Goal: Transaction & Acquisition: Purchase product/service

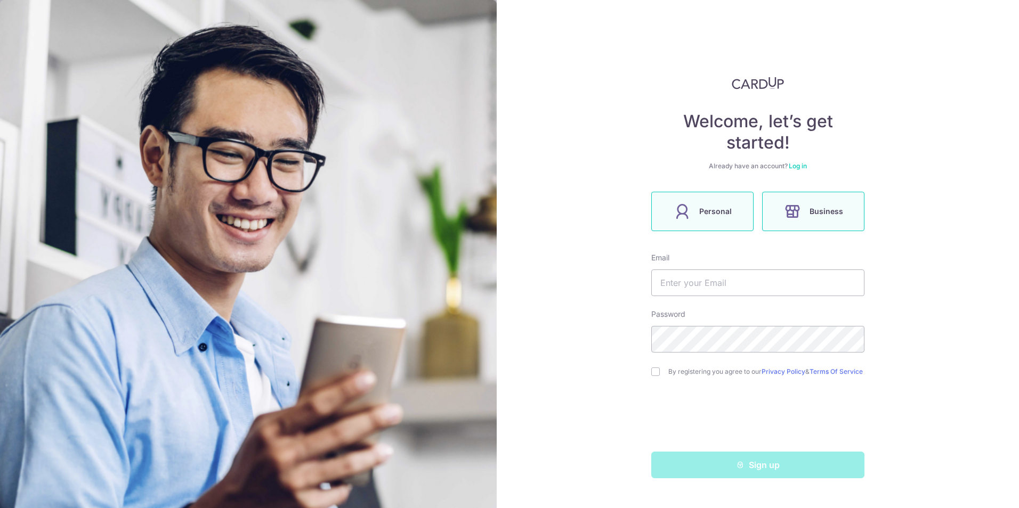
click at [752, 195] on label "Personal" at bounding box center [702, 211] width 102 height 39
click at [727, 280] on input "text" at bounding box center [757, 283] width 213 height 27
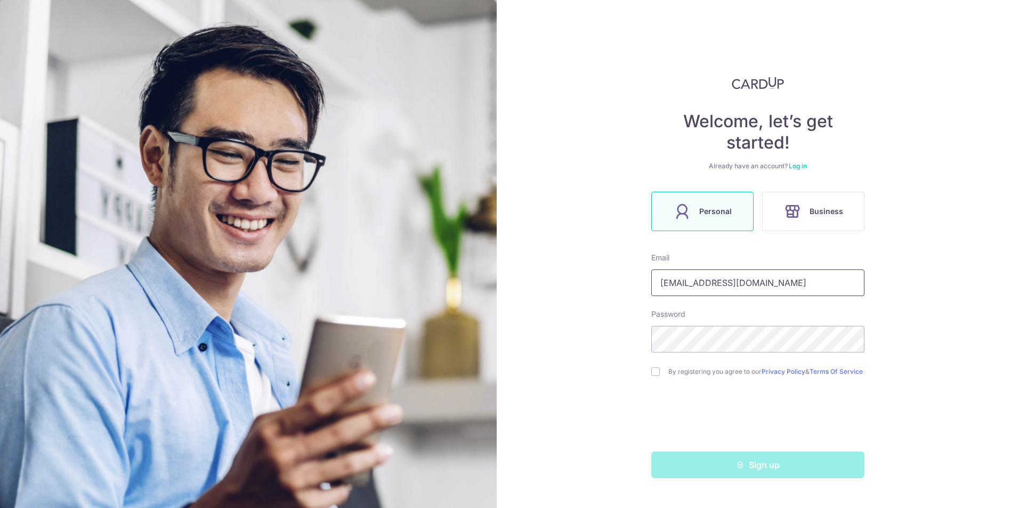
type input "mail@jochenbreuer.de"
click at [912, 370] on div "Welcome, let’s get started! Already have an account? Log in Personal Business E…" at bounding box center [758, 254] width 522 height 508
click at [981, 403] on div "Welcome, let’s get started! Already have an account? Log in Personal Business E…" at bounding box center [758, 254] width 522 height 508
click at [595, 336] on div "Welcome, let’s get started! Already have an account? Log in Personal Business E…" at bounding box center [758, 254] width 522 height 508
click at [558, 325] on div "Welcome, let’s get started! Already have an account? Log in Personal Business E…" at bounding box center [758, 254] width 522 height 508
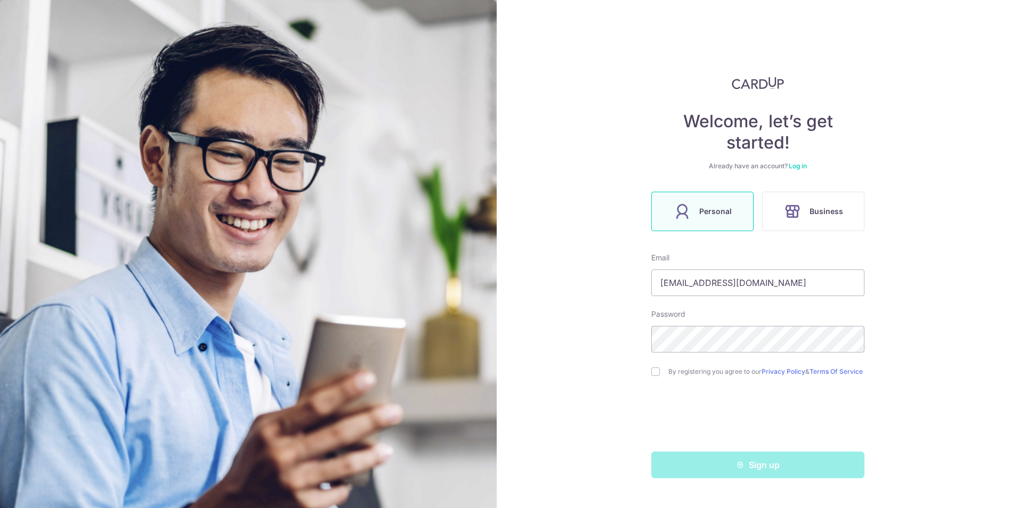
click at [650, 375] on div "Welcome, let’s get started! Already have an account? Log in Personal Business E…" at bounding box center [758, 254] width 522 height 508
click at [660, 378] on div "By registering you agree to our Privacy Policy & Terms Of Service" at bounding box center [757, 372] width 213 height 13
click at [659, 374] on div "By registering you agree to our Privacy Policy & Terms Of Service" at bounding box center [757, 372] width 213 height 13
click at [654, 375] on input "checkbox" at bounding box center [655, 372] width 9 height 9
checkbox input "true"
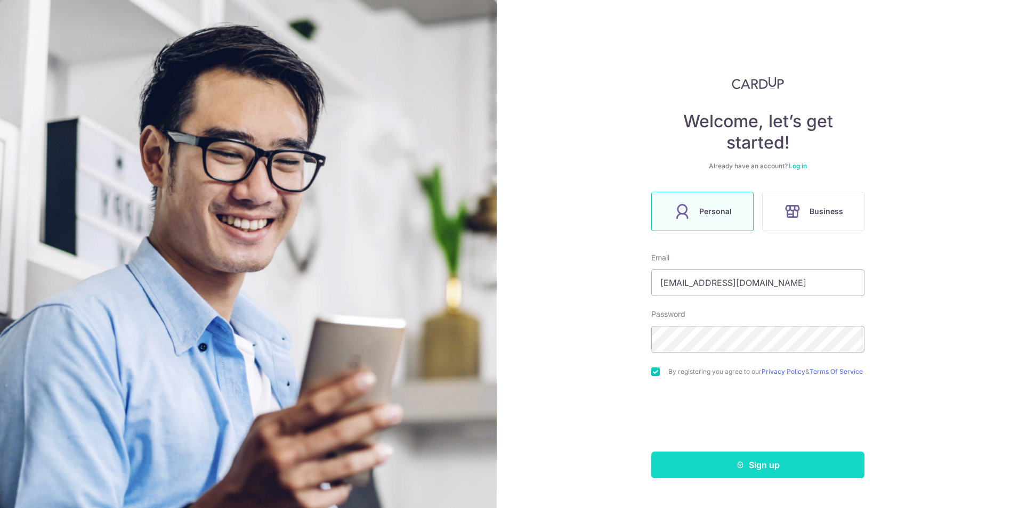
click at [734, 463] on button "Sign up" at bounding box center [757, 465] width 213 height 27
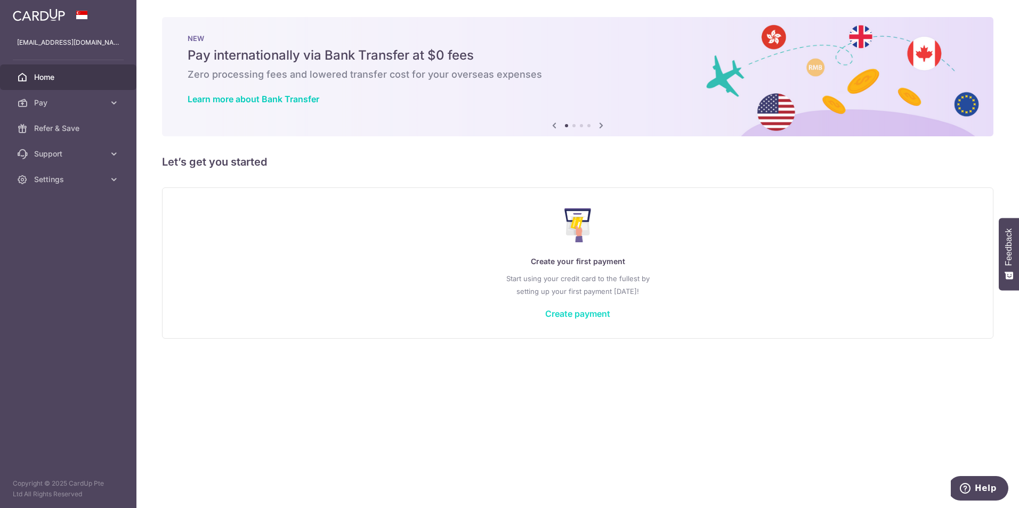
click at [585, 317] on link "Create payment" at bounding box center [577, 314] width 65 height 11
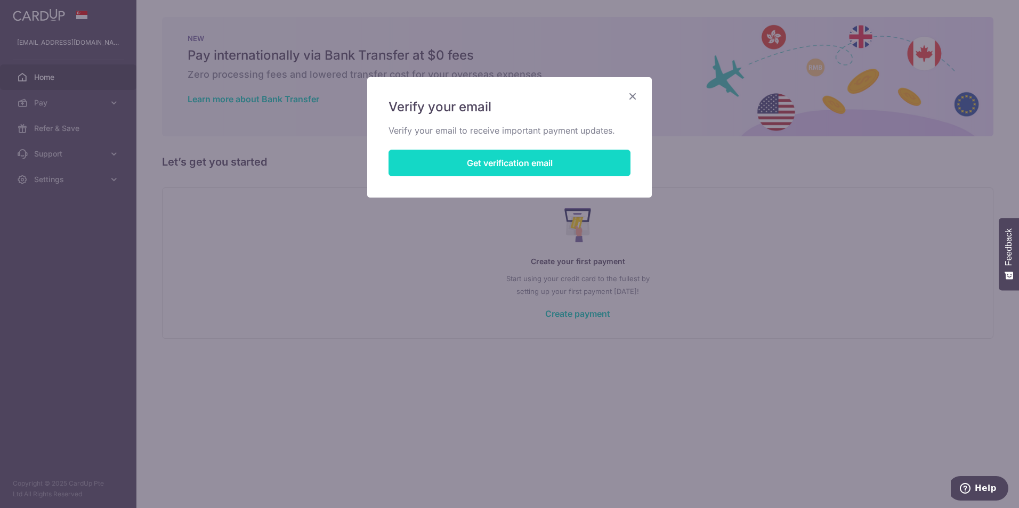
click at [509, 168] on button "Get verification email" at bounding box center [510, 163] width 242 height 27
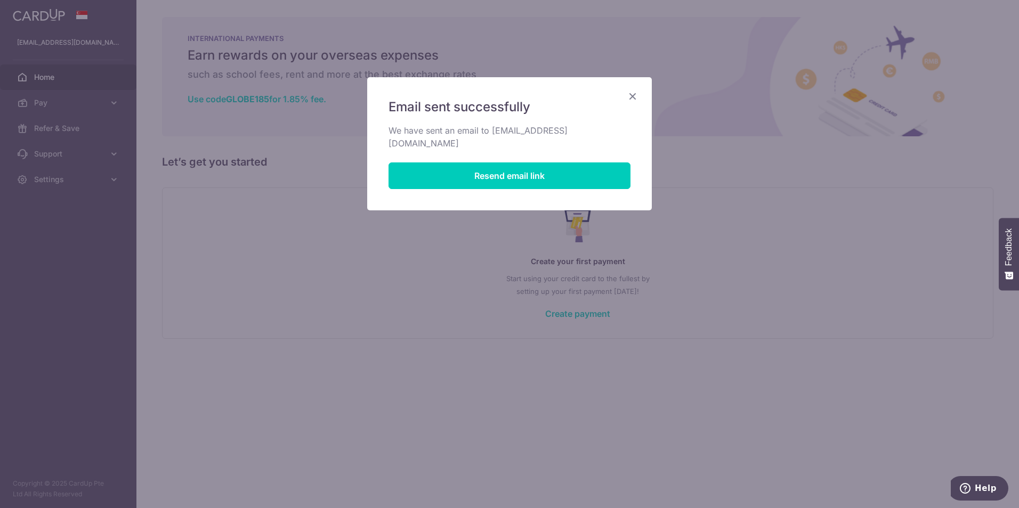
click at [628, 92] on icon "Close" at bounding box center [632, 96] width 13 height 13
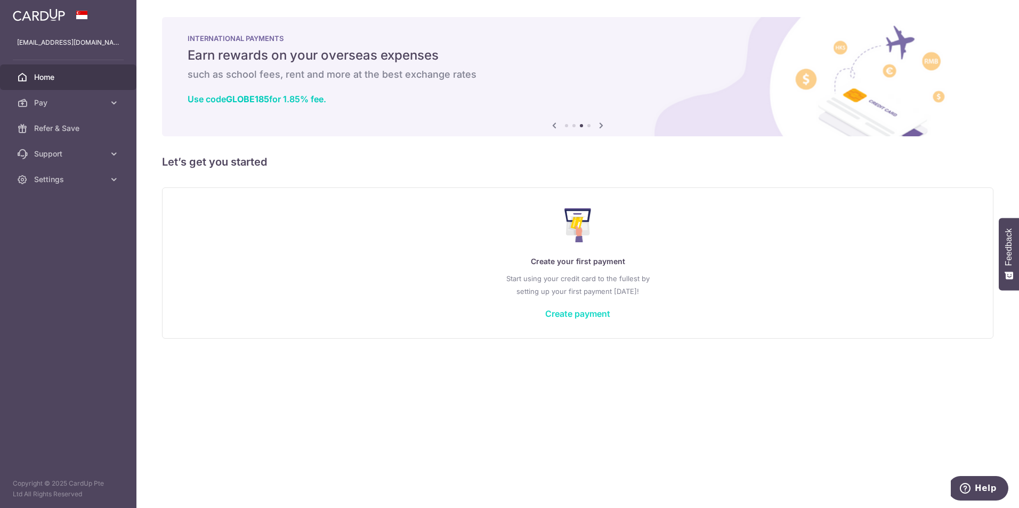
click at [555, 315] on link "Create payment" at bounding box center [577, 314] width 65 height 11
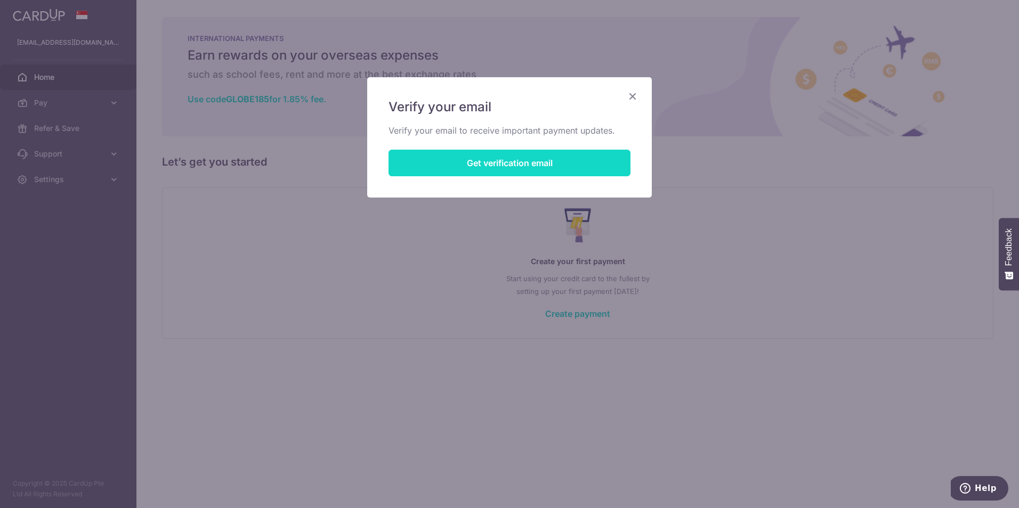
click at [495, 165] on button "Get verification email" at bounding box center [510, 163] width 242 height 27
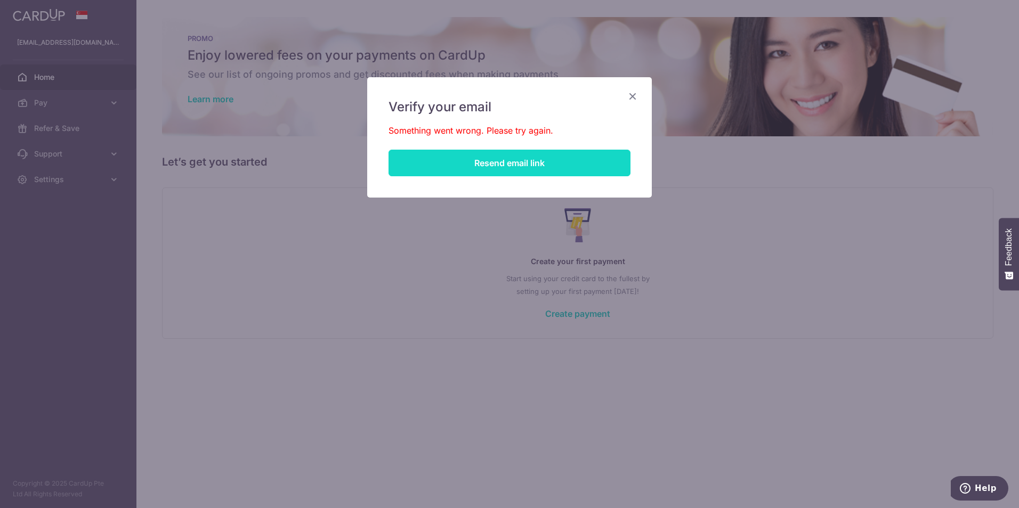
click at [491, 165] on button "Resend email link" at bounding box center [510, 163] width 242 height 27
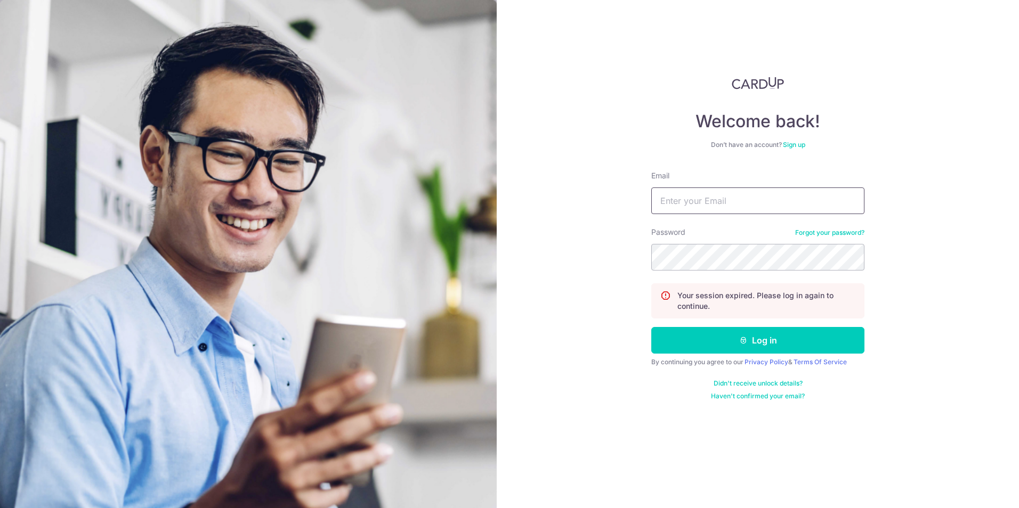
click at [692, 198] on input "Email" at bounding box center [757, 201] width 213 height 27
type input "[EMAIL_ADDRESS][DOMAIN_NAME]"
click at [651, 327] on button "Log in" at bounding box center [757, 340] width 213 height 27
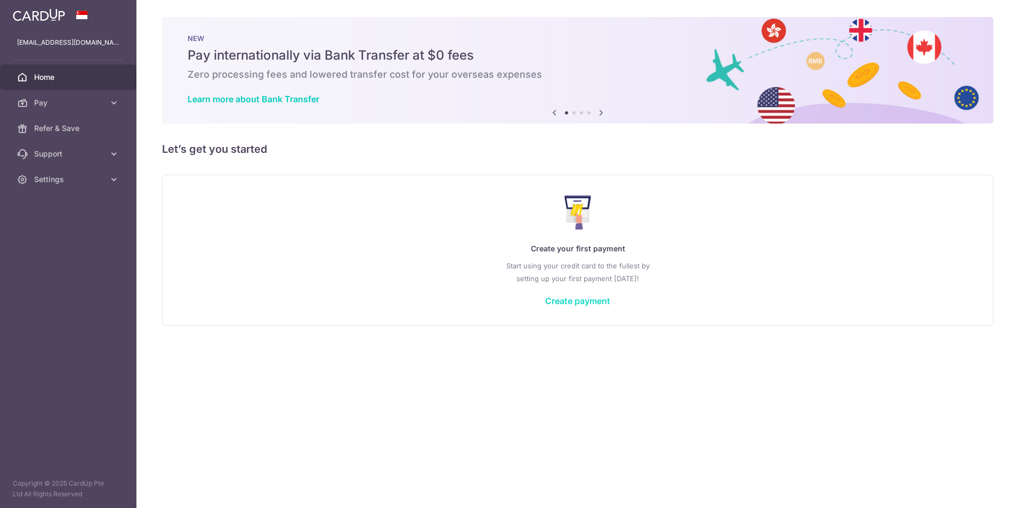
click at [590, 300] on link "Create payment" at bounding box center [577, 301] width 65 height 11
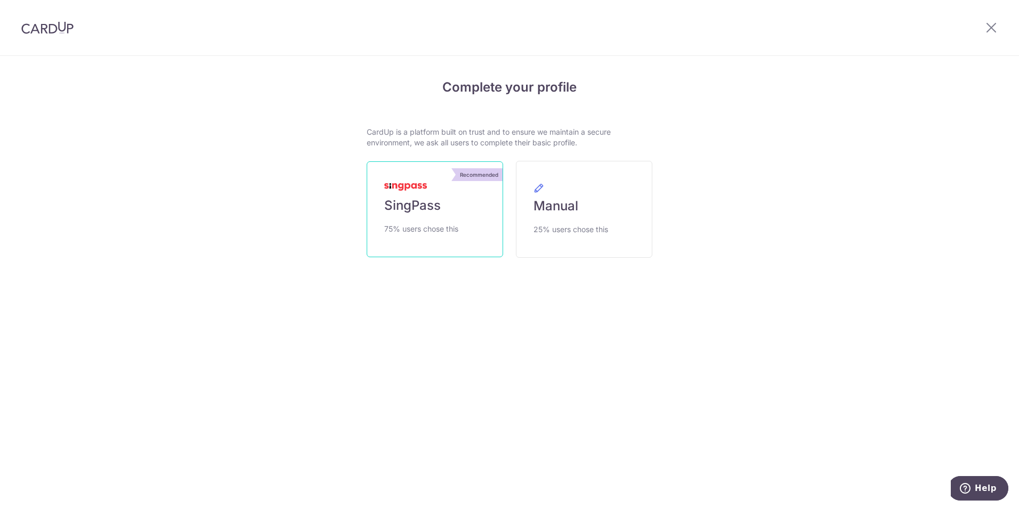
click at [422, 208] on span "SingPass" at bounding box center [412, 205] width 56 height 17
click at [604, 218] on link "Manual 25% users chose this" at bounding box center [584, 209] width 136 height 97
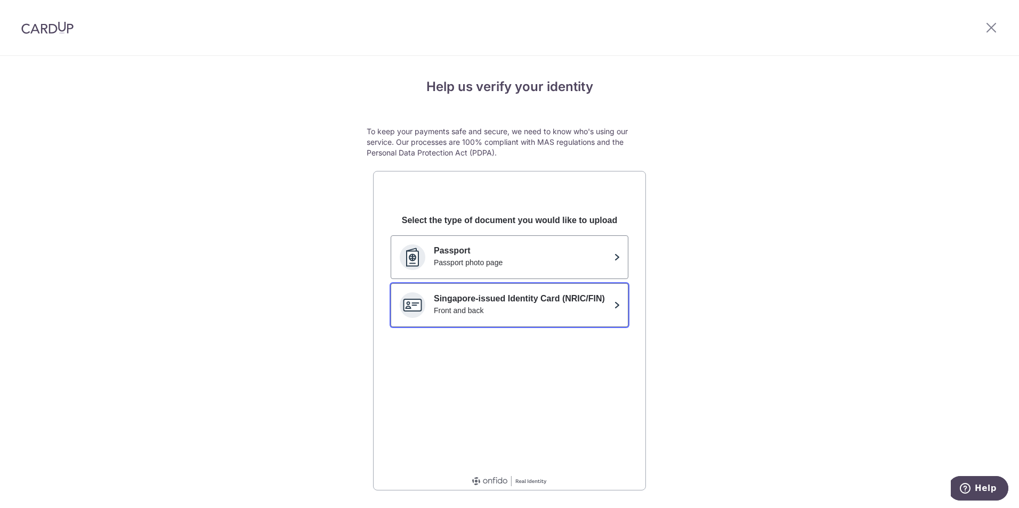
click at [441, 312] on div "Front and back" at bounding box center [522, 310] width 176 height 11
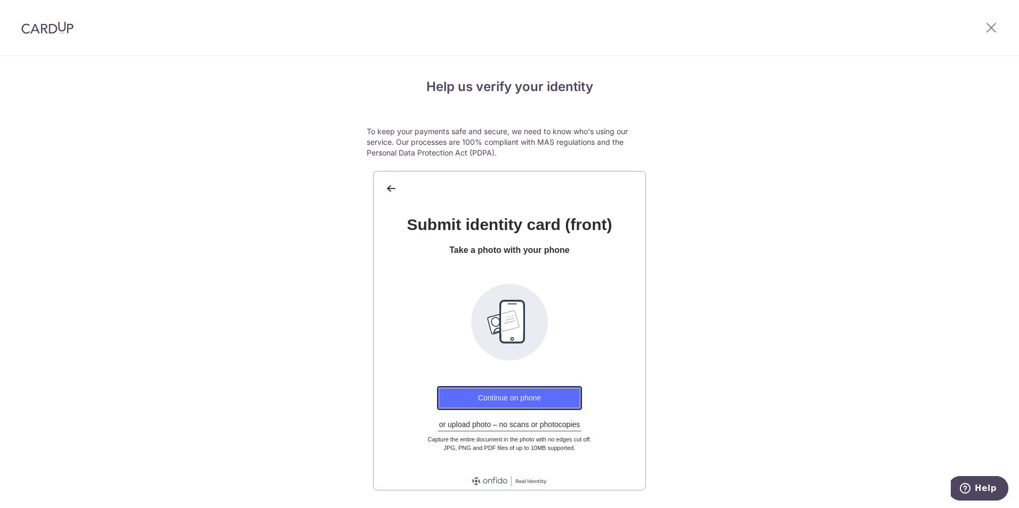
click at [487, 399] on button "Continue on phone" at bounding box center [509, 398] width 145 height 24
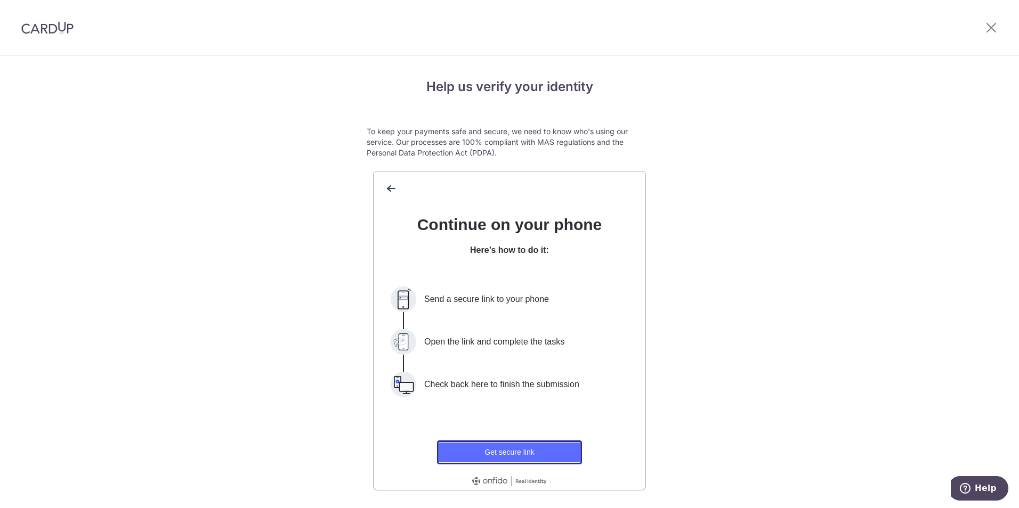
click at [495, 451] on button "Get secure link" at bounding box center [509, 453] width 145 height 24
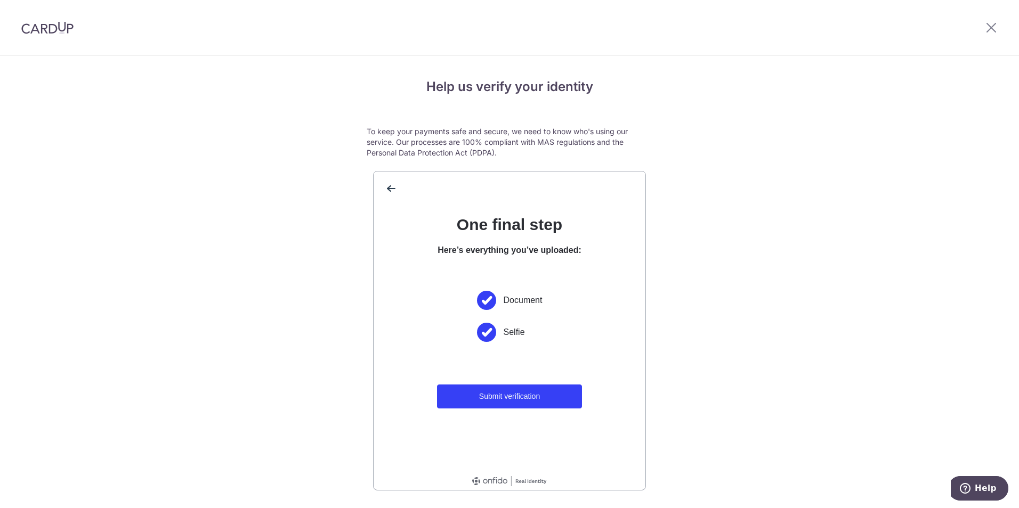
click at [795, 254] on div "Help us verify your identity To keep your payments safe and secure, we need to …" at bounding box center [509, 298] width 1019 height 485
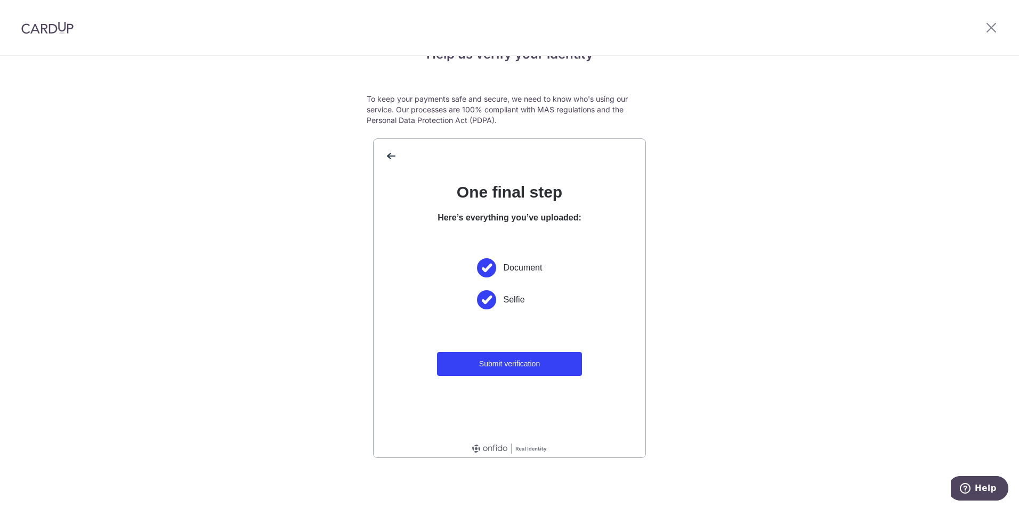
click at [496, 378] on div "One final step Here’s everything you’ve uploaded: Document Selfie Submit verifi…" at bounding box center [510, 301] width 272 height 272
click at [498, 370] on button "Submit verification" at bounding box center [509, 364] width 145 height 24
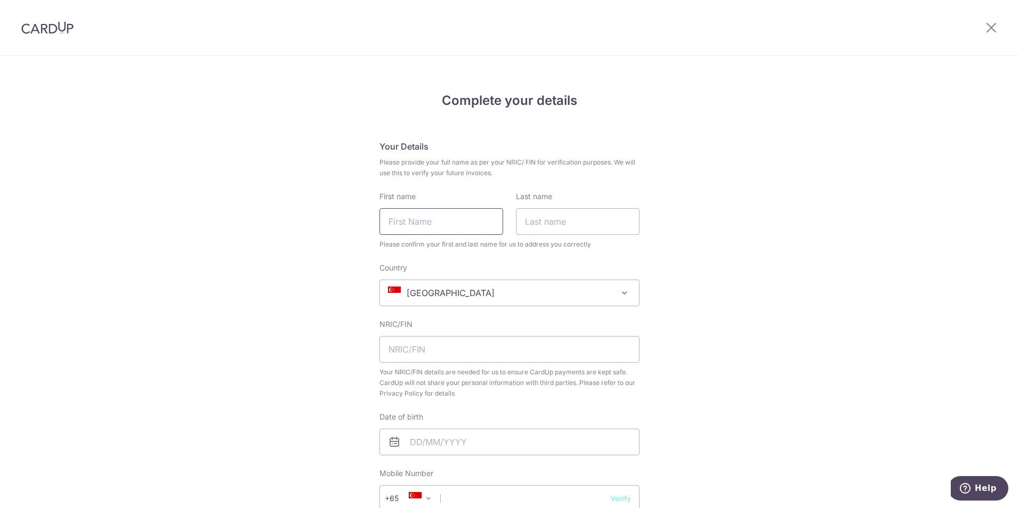
click at [471, 228] on input "First name" at bounding box center [441, 221] width 124 height 27
type input "Jochen"
type input "[PERSON_NAME]"
click at [435, 346] on input "text" at bounding box center [509, 349] width 260 height 27
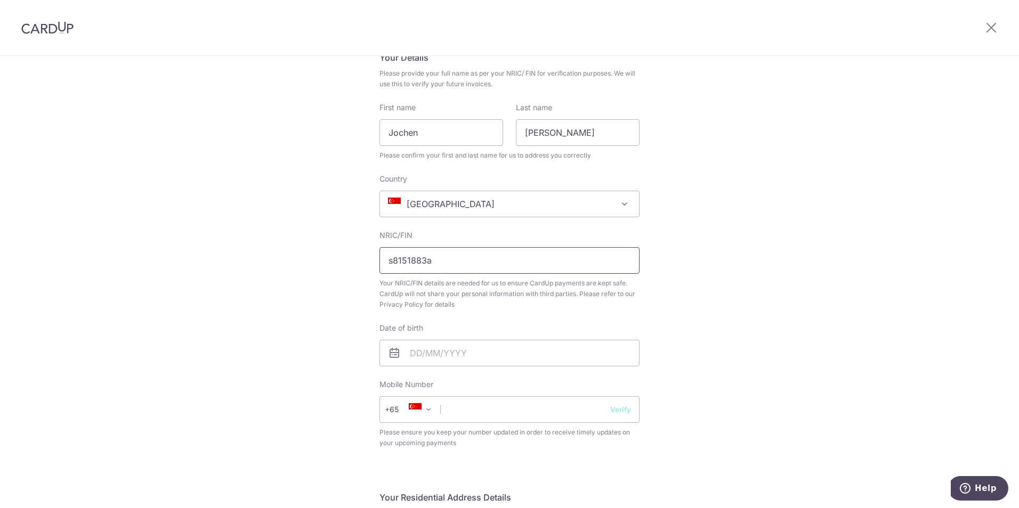
scroll to position [107, 0]
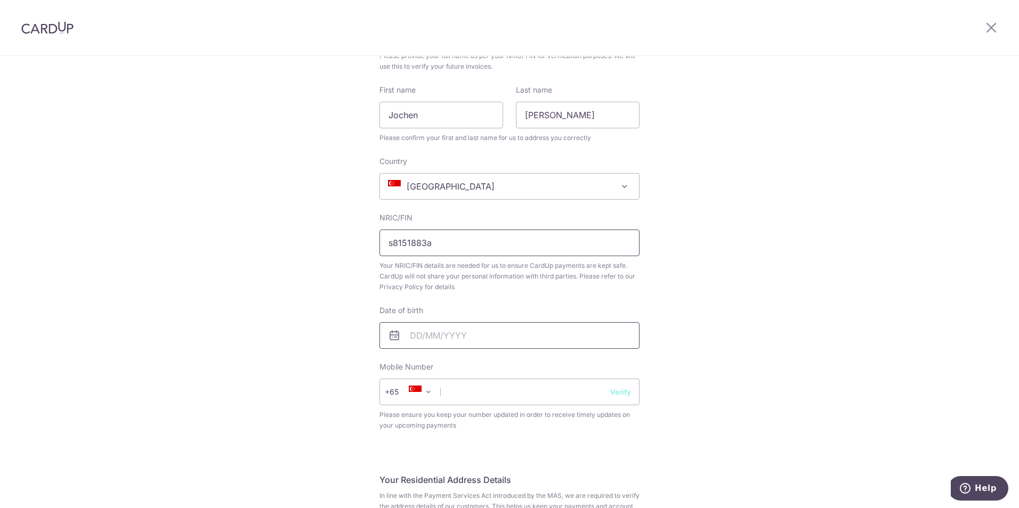
type input "s8151883a"
click at [479, 333] on input "text" at bounding box center [509, 335] width 260 height 27
click at [497, 367] on select "1925 1926 1927 1928 1929 1930 1931 1932 1933 1934 1935 1936 1937 1938 1939 1940…" at bounding box center [489, 364] width 28 height 9
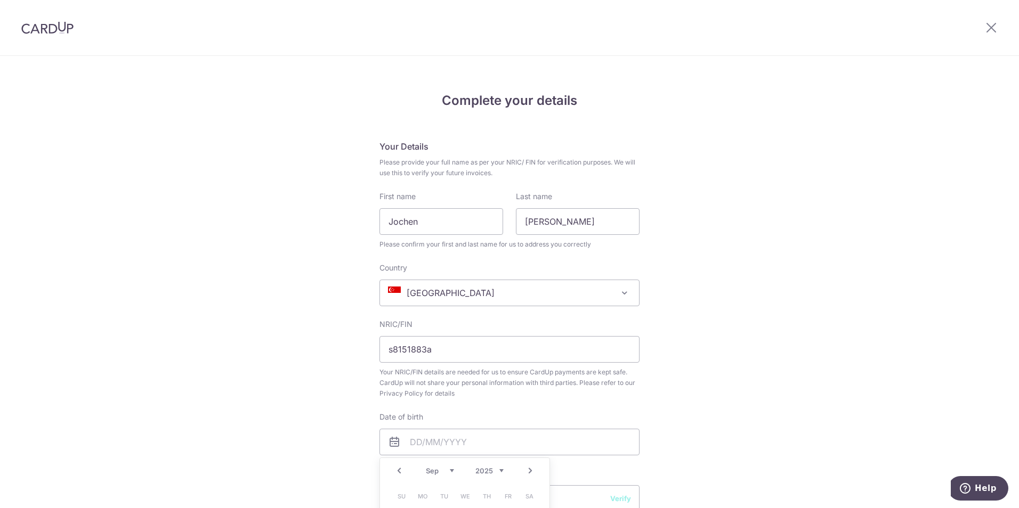
click at [486, 468] on select "1925 1926 1927 1928 1929 1930 1931 1932 1933 1934 1935 1936 1937 1938 1939 1940…" at bounding box center [489, 471] width 28 height 9
click at [433, 475] on select "Jan Feb Mar Apr May Jun Jul Aug Sep Oct Nov Dec" at bounding box center [440, 471] width 28 height 9
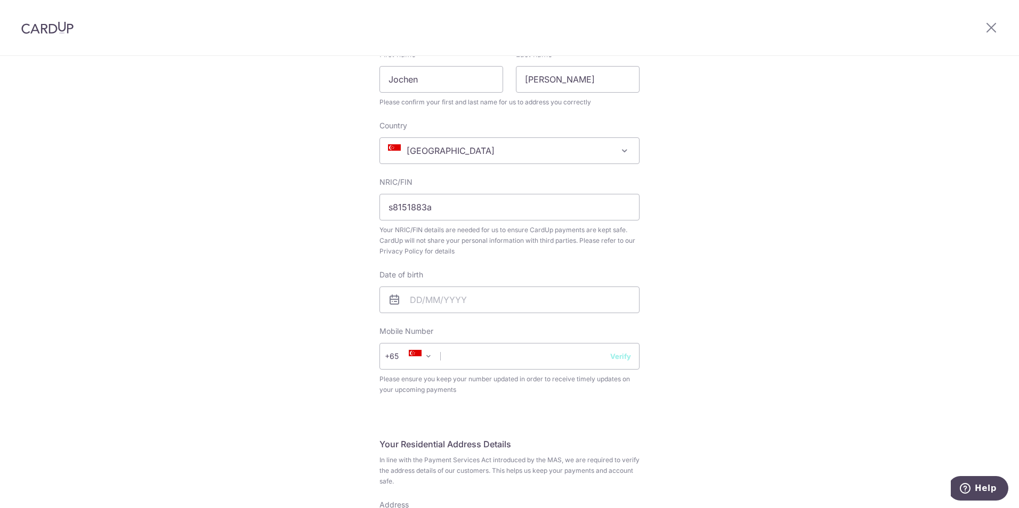
scroll to position [160, 0]
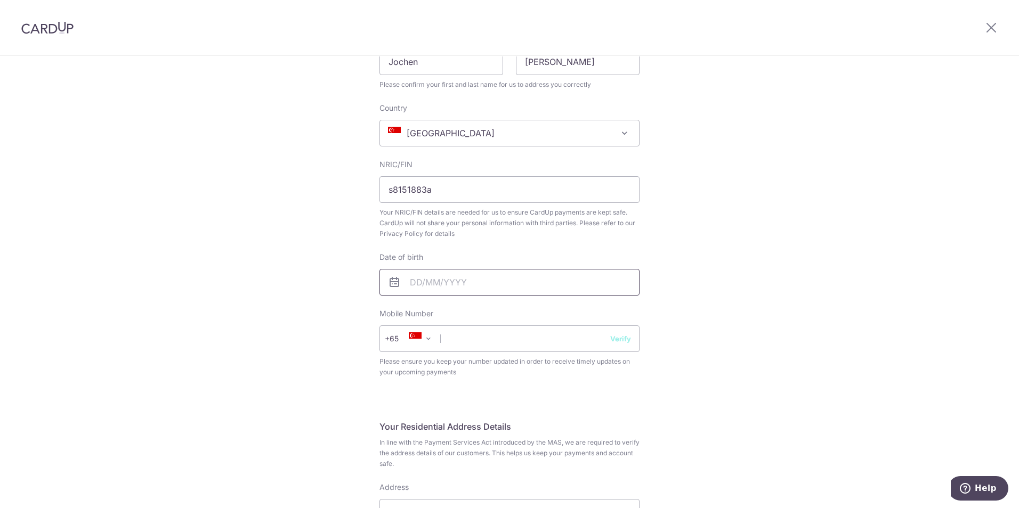
click at [399, 280] on input "text" at bounding box center [509, 282] width 260 height 27
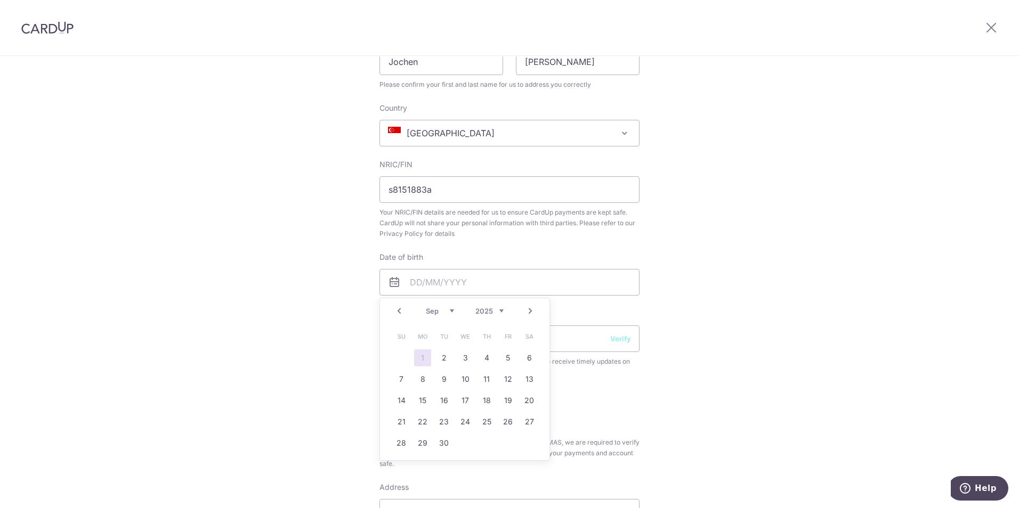
click at [484, 312] on select "1925 1926 1927 1928 1929 1930 1931 1932 1933 1934 1935 1936 1937 1938 1939 1940…" at bounding box center [489, 311] width 28 height 9
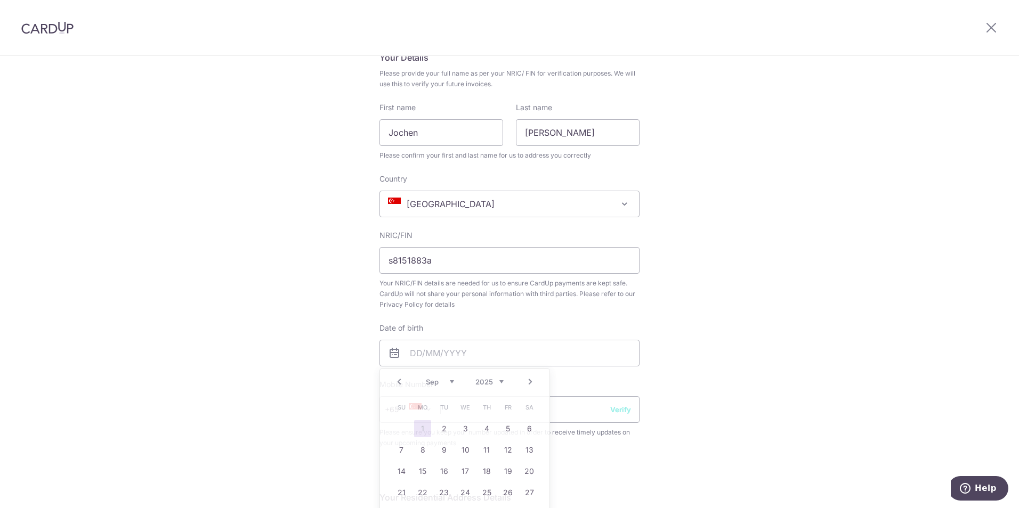
drag, startPoint x: 172, startPoint y: 368, endPoint x: 183, endPoint y: 364, distance: 12.0
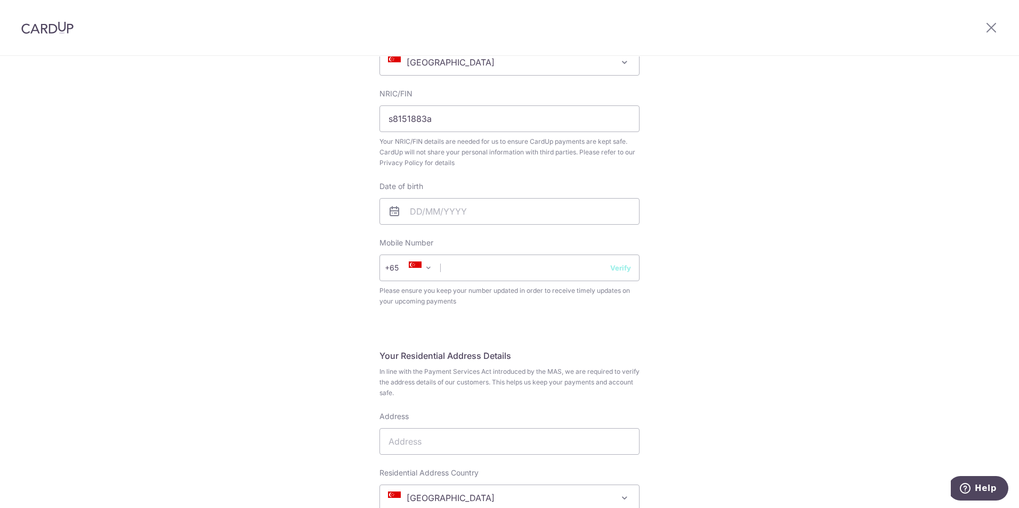
scroll to position [337, 0]
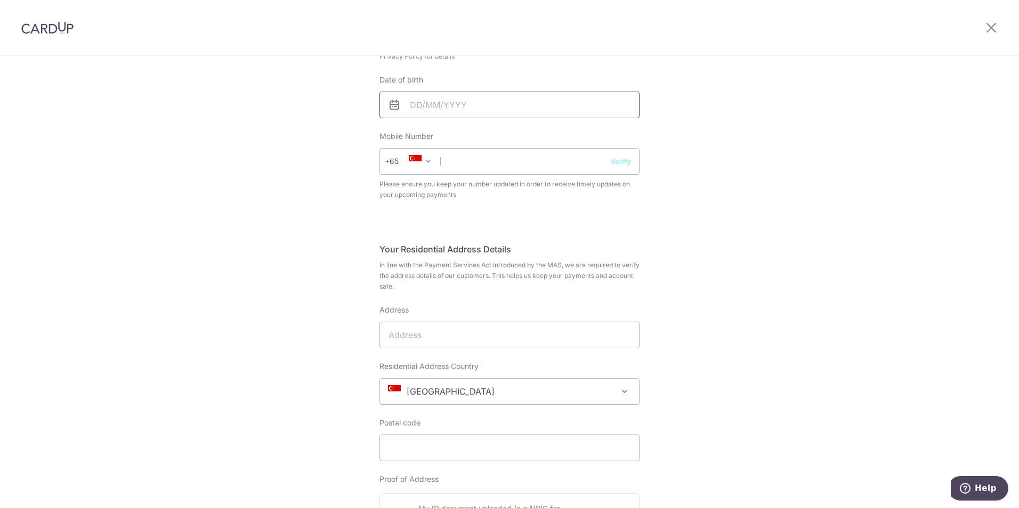
click at [483, 100] on input "text" at bounding box center [509, 105] width 260 height 27
click at [499, 132] on select "1925 1926 1927 1928 1929 1930 1931 1932 1933 1934 1935 1936 1937 1938 1939 1940…" at bounding box center [489, 134] width 28 height 9
click at [434, 132] on select "Jan Feb Mar Apr May Jun Jul Aug Sep Oct Nov Dec" at bounding box center [440, 134] width 28 height 9
click at [526, 221] on link "17" at bounding box center [529, 223] width 17 height 17
type input "17/10/1981"
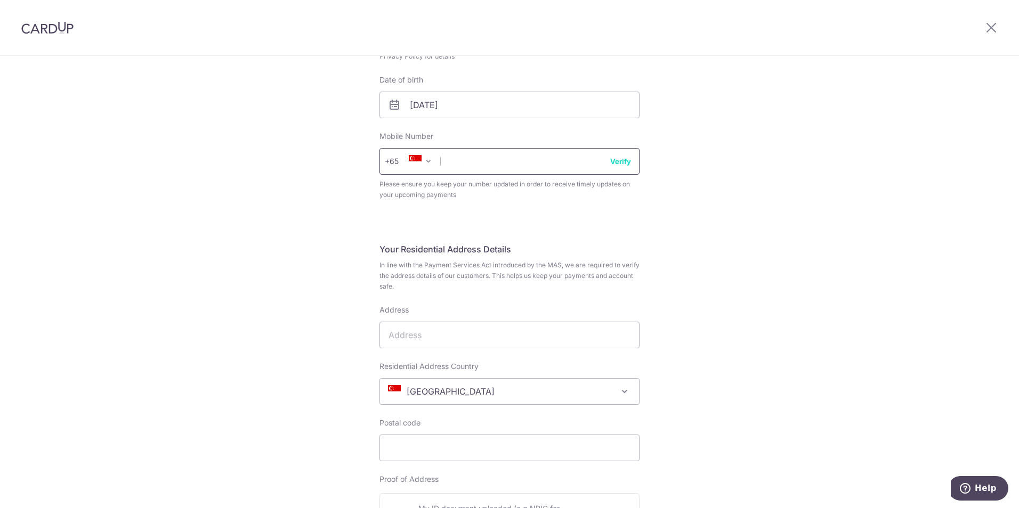
click at [523, 158] on input "text" at bounding box center [509, 161] width 260 height 27
type input "91516291"
click at [207, 292] on div "Complete your details Your Details Please provide your full name as per your NR…" at bounding box center [509, 287] width 1019 height 1137
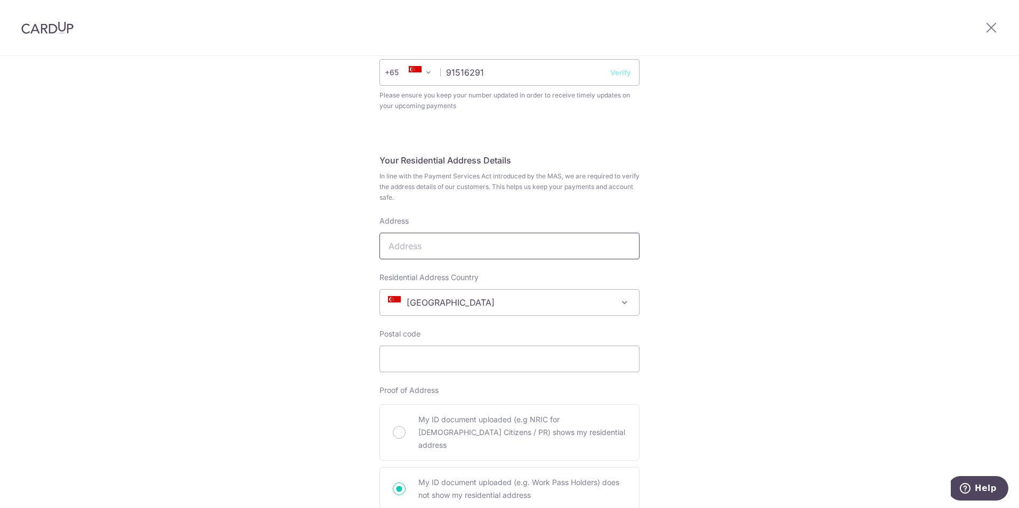
click at [451, 247] on input "Address" at bounding box center [509, 246] width 260 height 27
type input "2205, 106 Grange Road"
click at [459, 358] on input "Postal code" at bounding box center [509, 359] width 260 height 27
type input "249594"
click at [46, 148] on div "Complete your details Your Details Please provide your full name as per your NR…" at bounding box center [509, 198] width 1019 height 1137
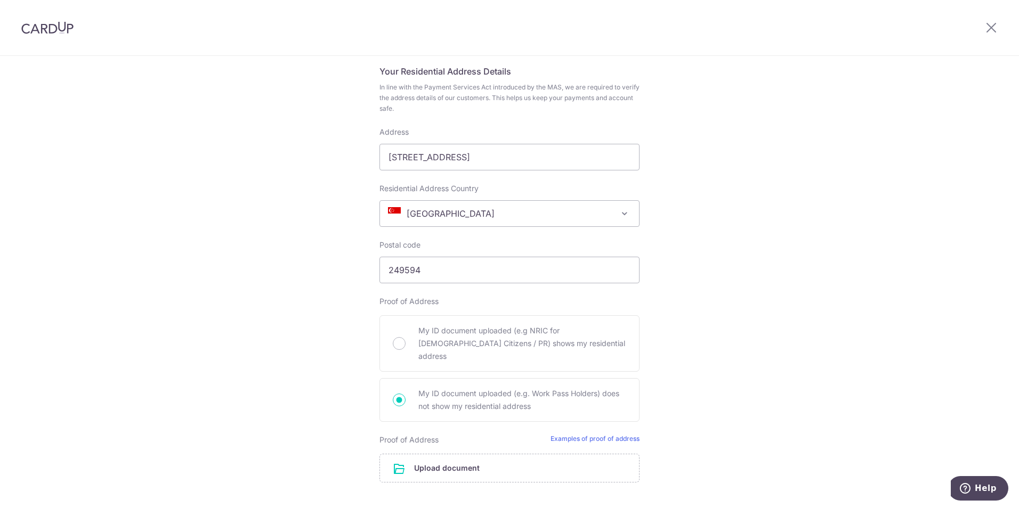
scroll to position [533, 0]
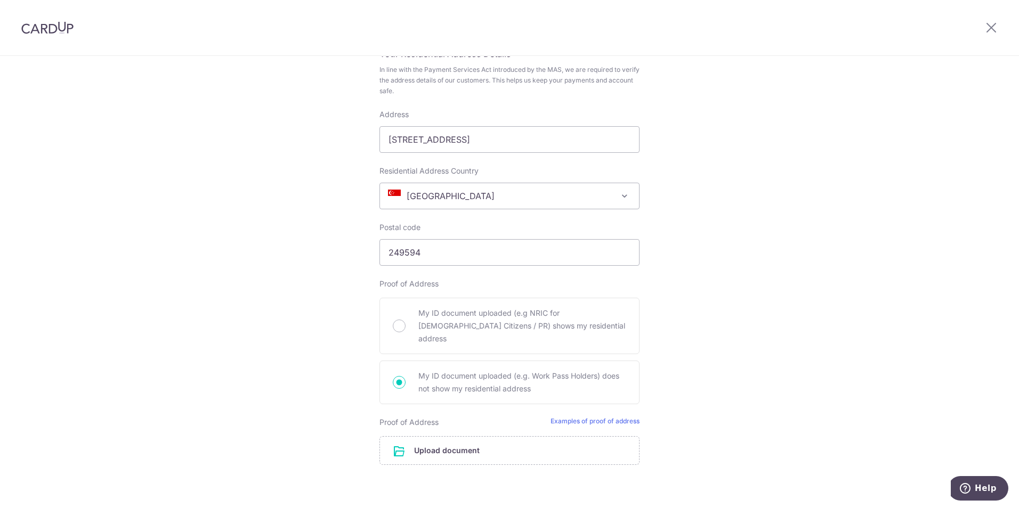
click at [827, 326] on div "Complete your details Your Details Please provide your full name as per your NR…" at bounding box center [509, 92] width 1019 height 1137
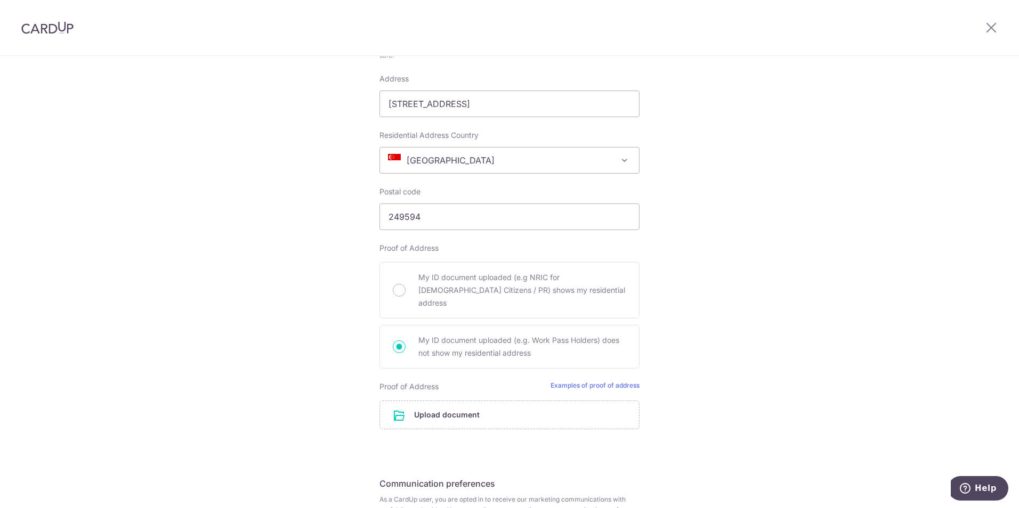
scroll to position [586, 0]
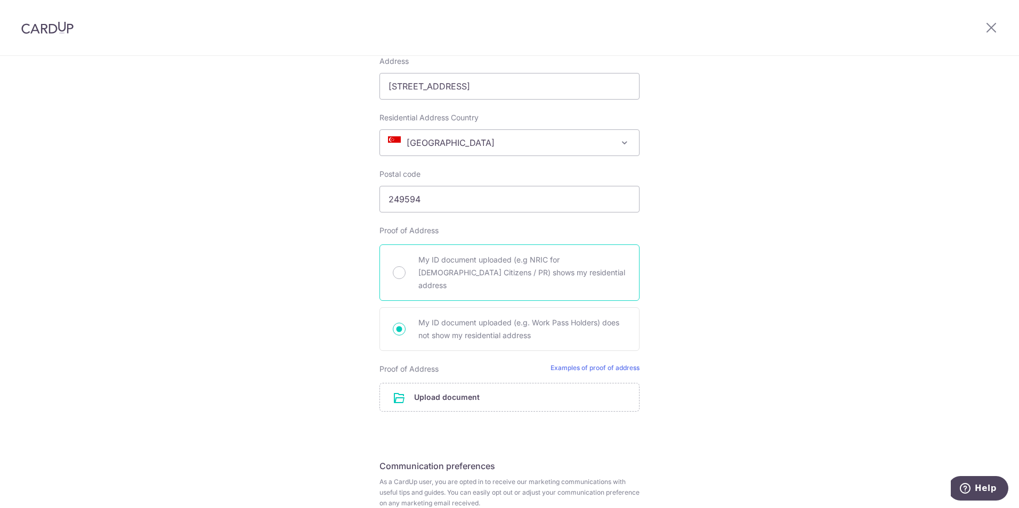
click at [491, 264] on span "My ID document uploaded (e.g NRIC for Singapore Citizens / PR) shows my residen…" at bounding box center [522, 273] width 208 height 38
click at [406, 266] on input "My ID document uploaded (e.g NRIC for Singapore Citizens / PR) shows my residen…" at bounding box center [399, 272] width 13 height 13
radio input "true"
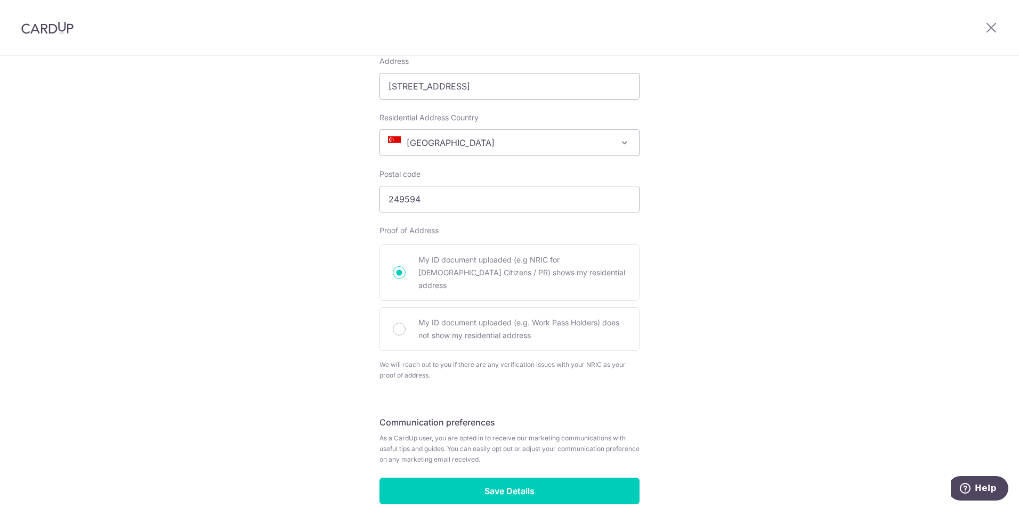
scroll to position [543, 0]
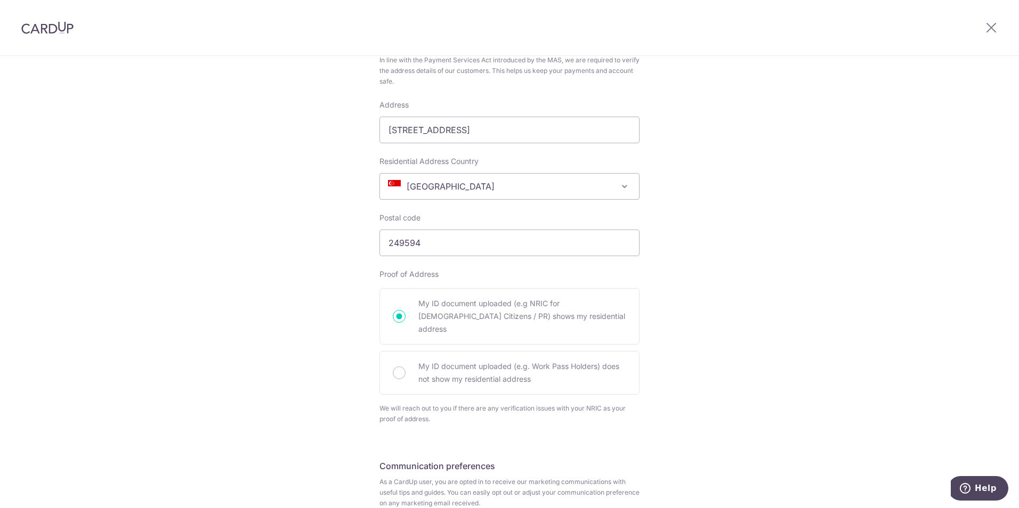
click at [183, 330] on div "Complete your details Your Details Please provide your full name as per your NR…" at bounding box center [509, 60] width 1019 height 1093
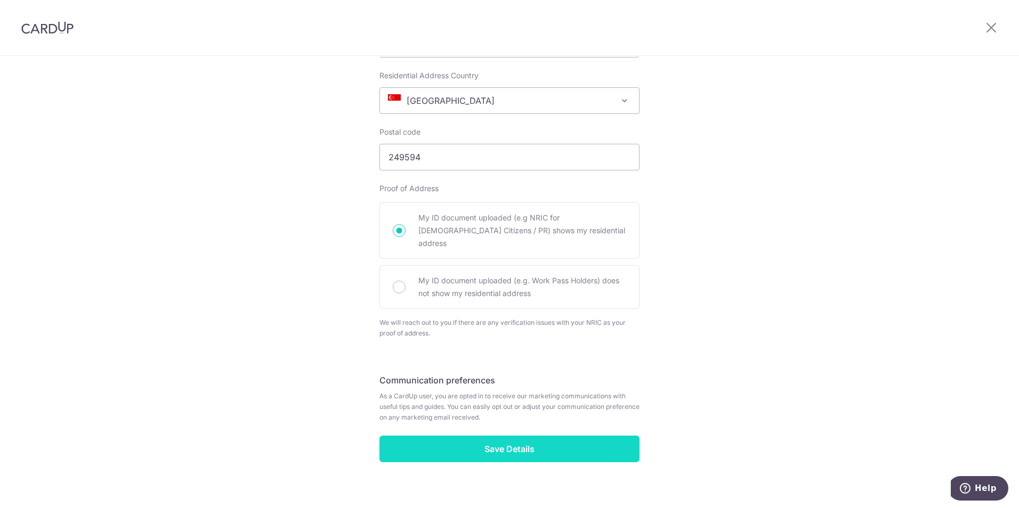
click at [536, 436] on input "Save Details" at bounding box center [509, 449] width 260 height 27
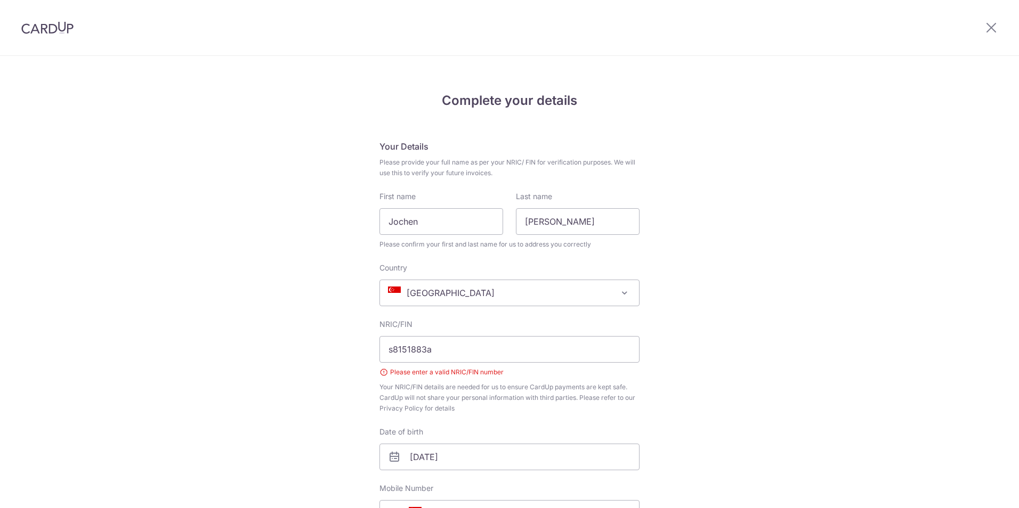
scroll to position [311, 0]
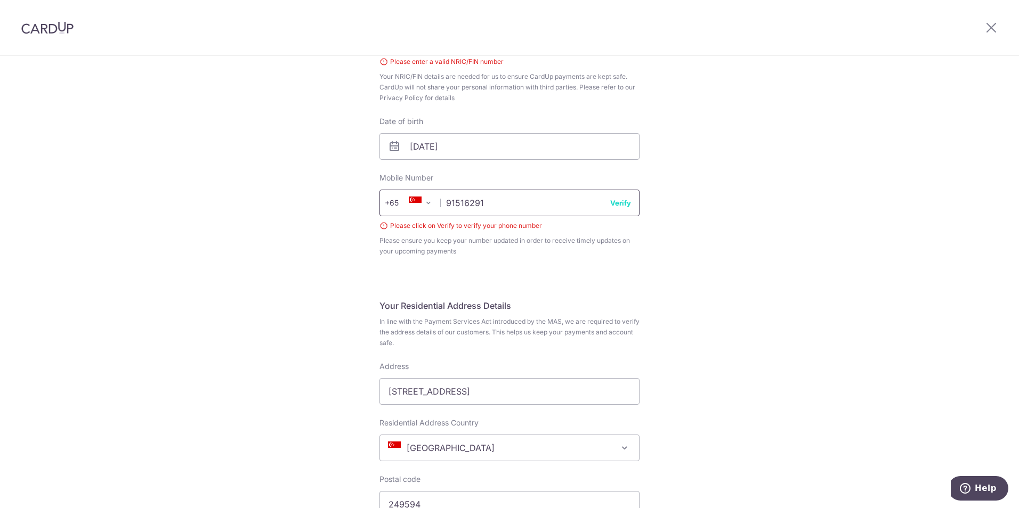
click at [505, 213] on input "91516291" at bounding box center [509, 203] width 260 height 27
click at [626, 199] on button "Verify" at bounding box center [620, 203] width 21 height 11
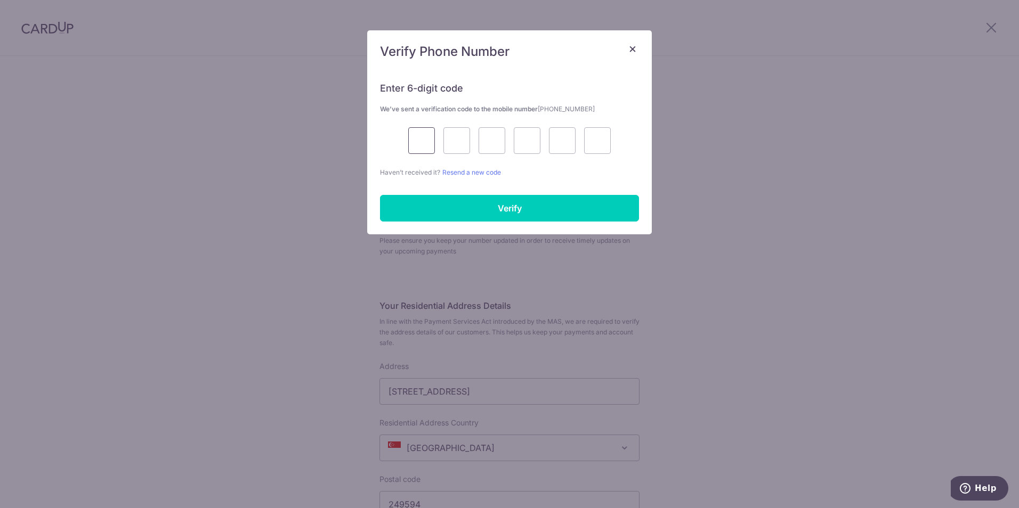
click at [425, 143] on input "text" at bounding box center [421, 140] width 27 height 27
type input "6"
type input "3"
type input "4"
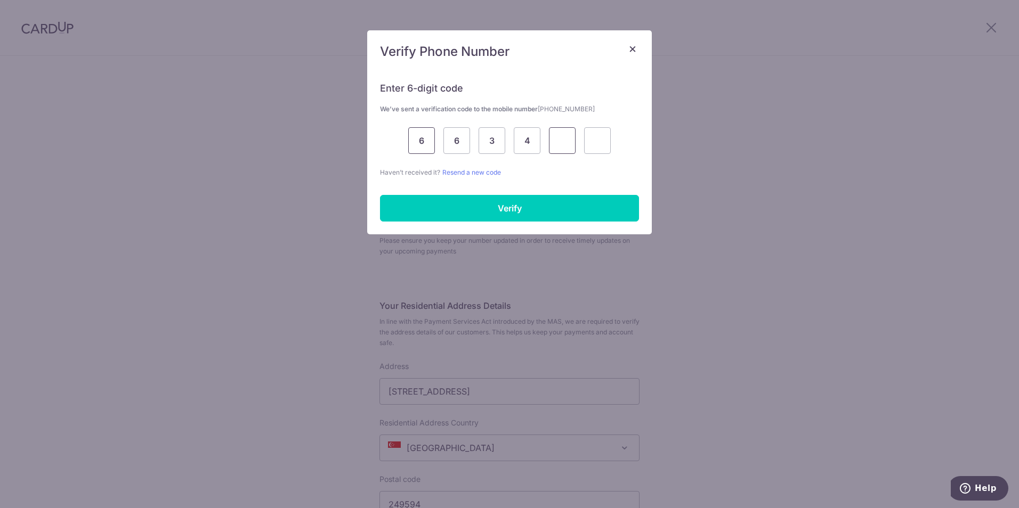
type input "8"
type input "5"
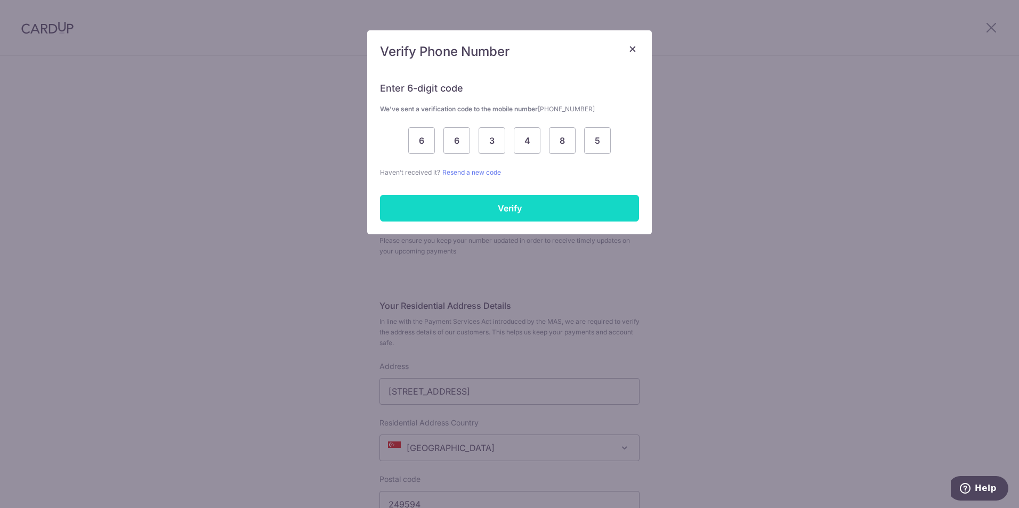
click at [505, 206] on input "Verify" at bounding box center [509, 208] width 259 height 27
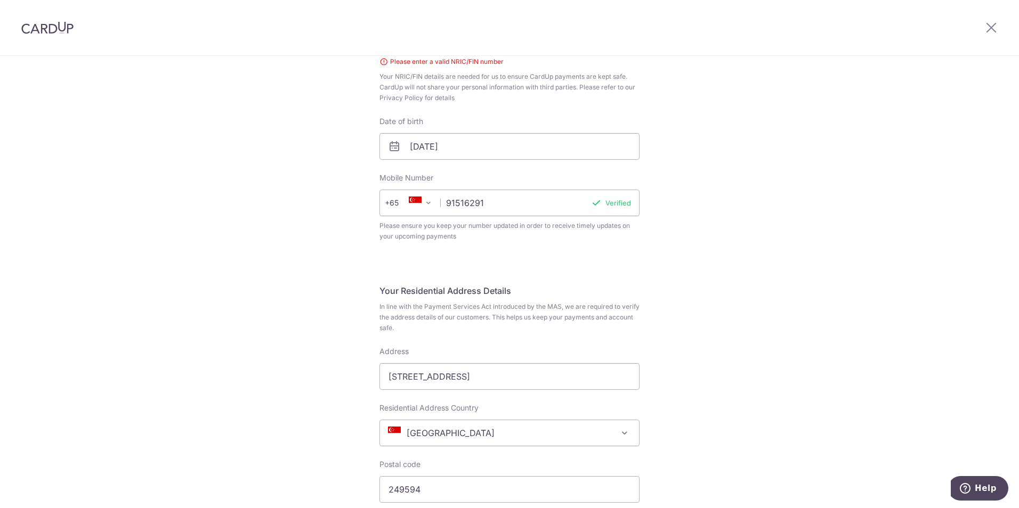
click at [234, 297] on div "Complete your details Your Details Please provide your full name as per your NR…" at bounding box center [509, 300] width 1019 height 1108
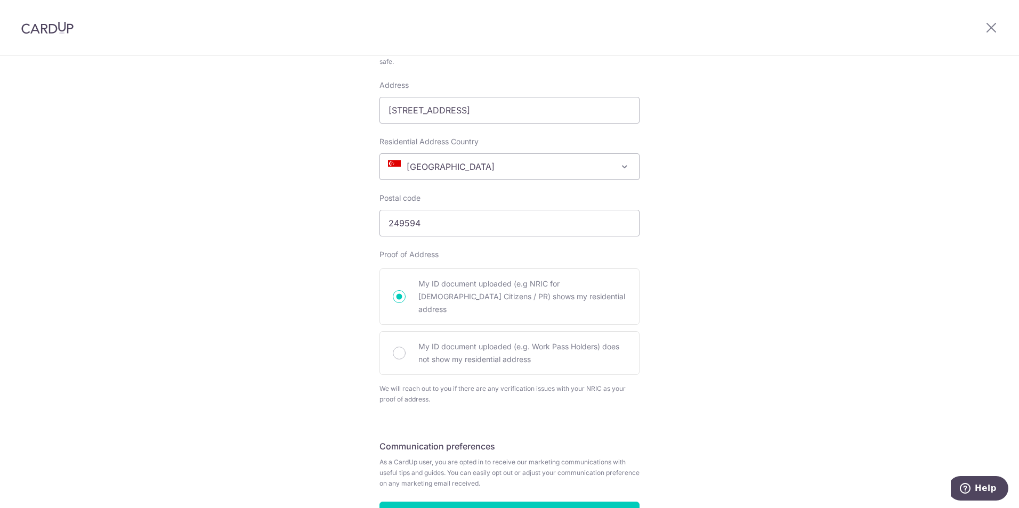
scroll to position [643, 0]
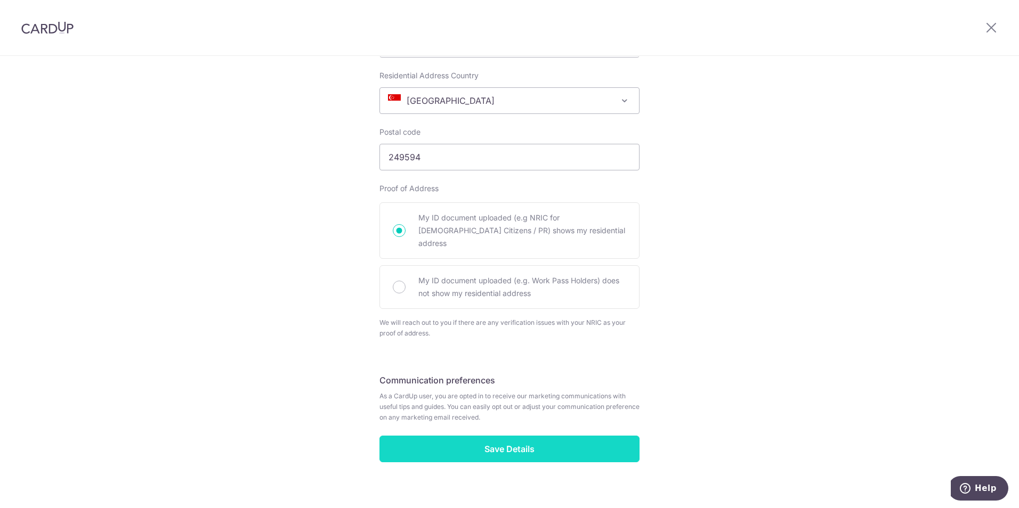
click at [520, 444] on input "Save Details" at bounding box center [509, 449] width 260 height 27
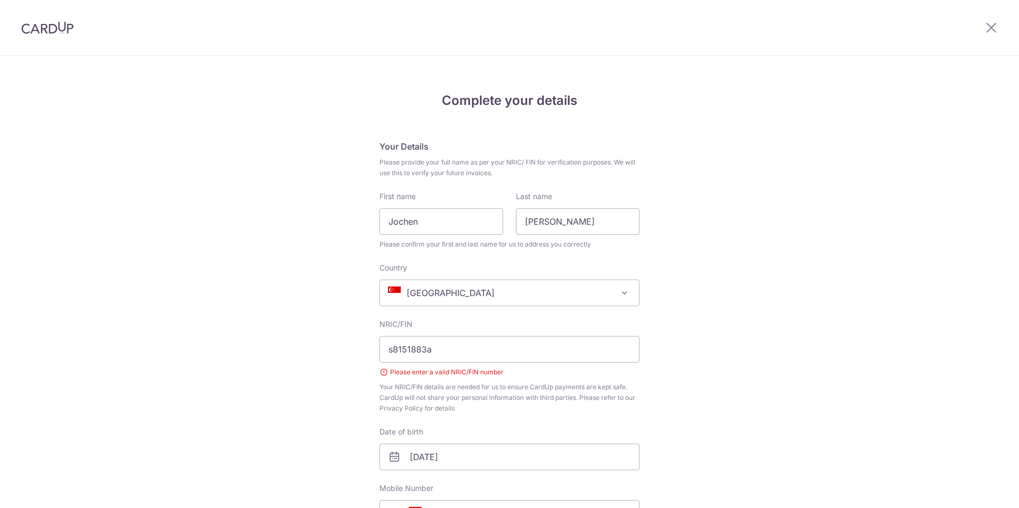
scroll to position [311, 0]
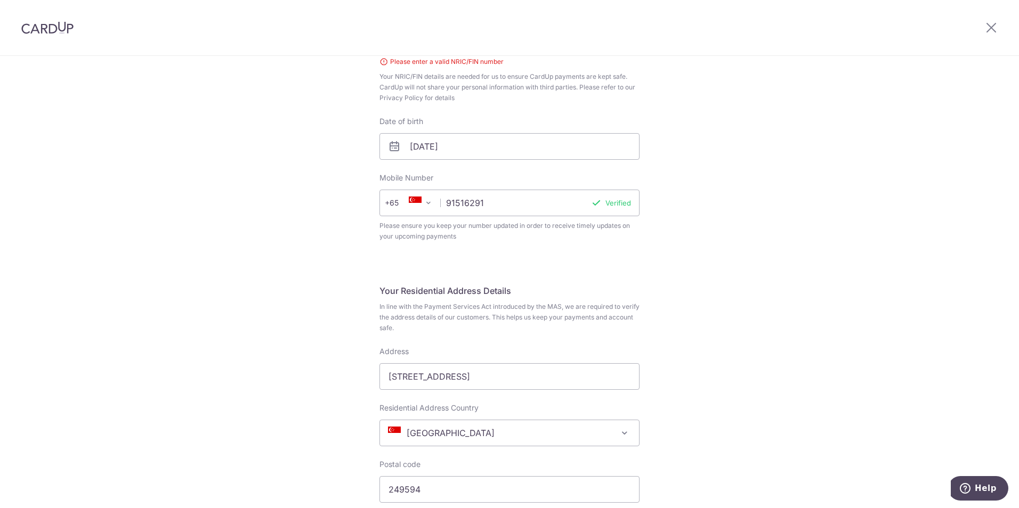
click at [227, 222] on div "Complete your details Your Details Please provide your full name as per your NR…" at bounding box center [509, 300] width 1019 height 1108
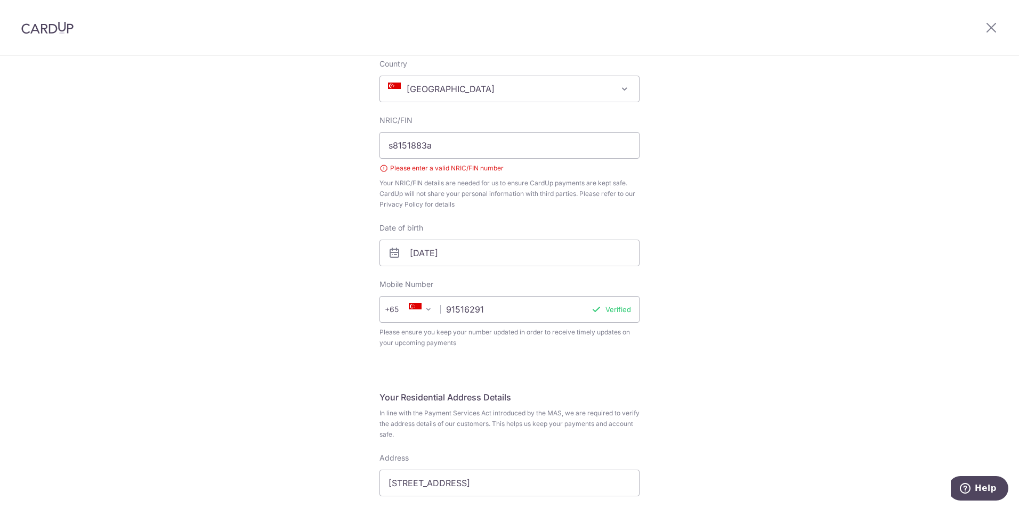
scroll to position [115, 0]
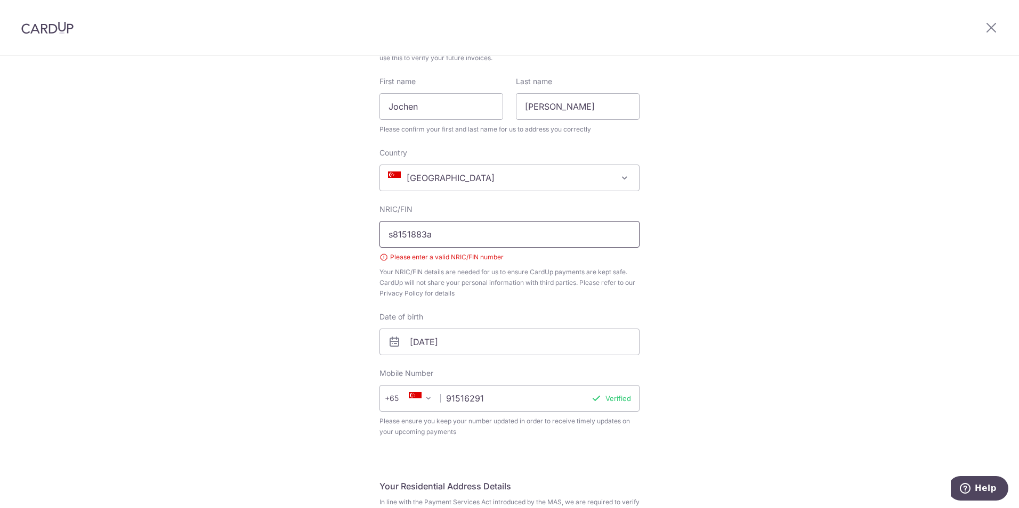
click at [446, 244] on input "s8151883a" at bounding box center [509, 234] width 260 height 27
click at [390, 231] on input "s8151883a" at bounding box center [509, 234] width 260 height 27
click at [430, 240] on input "S8151883a" at bounding box center [509, 234] width 260 height 27
click at [405, 234] on input "S8151883A" at bounding box center [509, 234] width 260 height 27
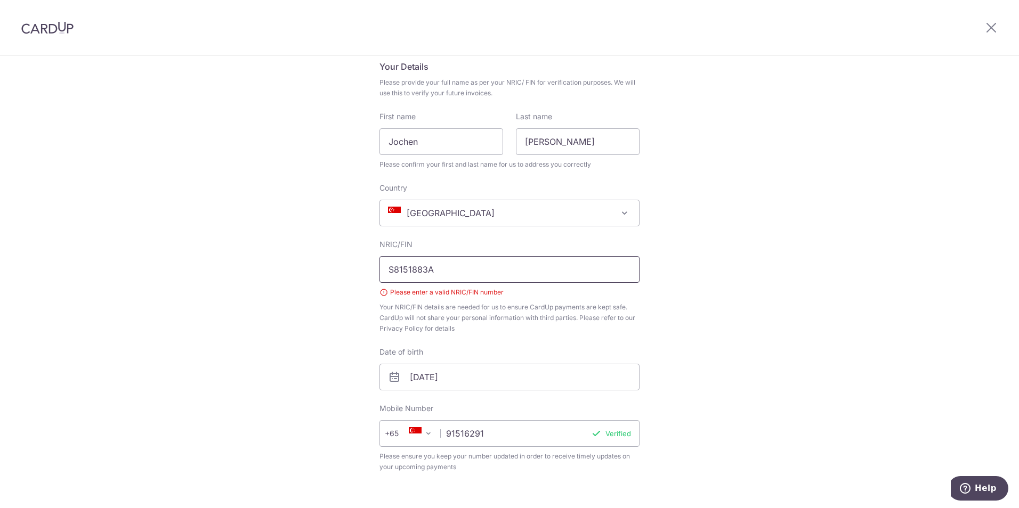
type input "S8151883A"
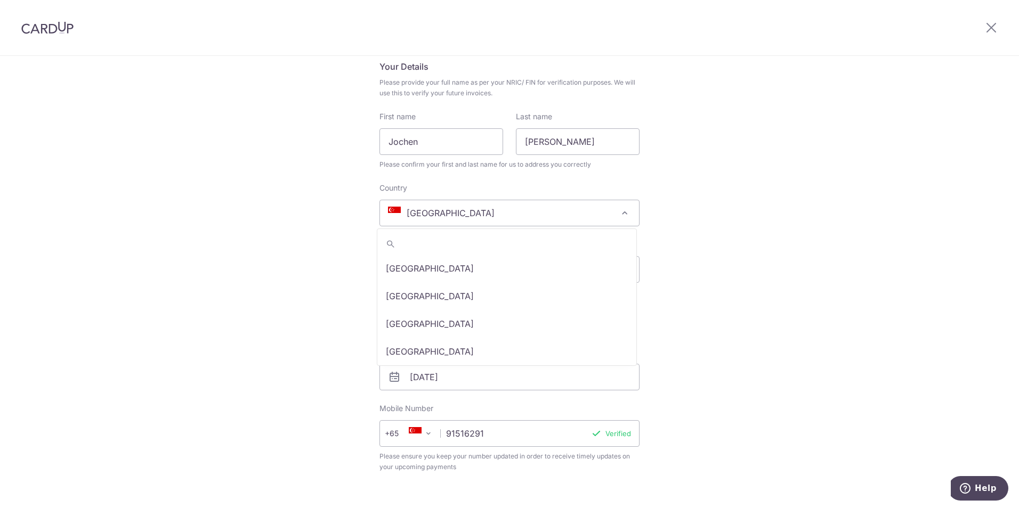
click at [454, 212] on span "[GEOGRAPHIC_DATA]" at bounding box center [509, 213] width 259 height 26
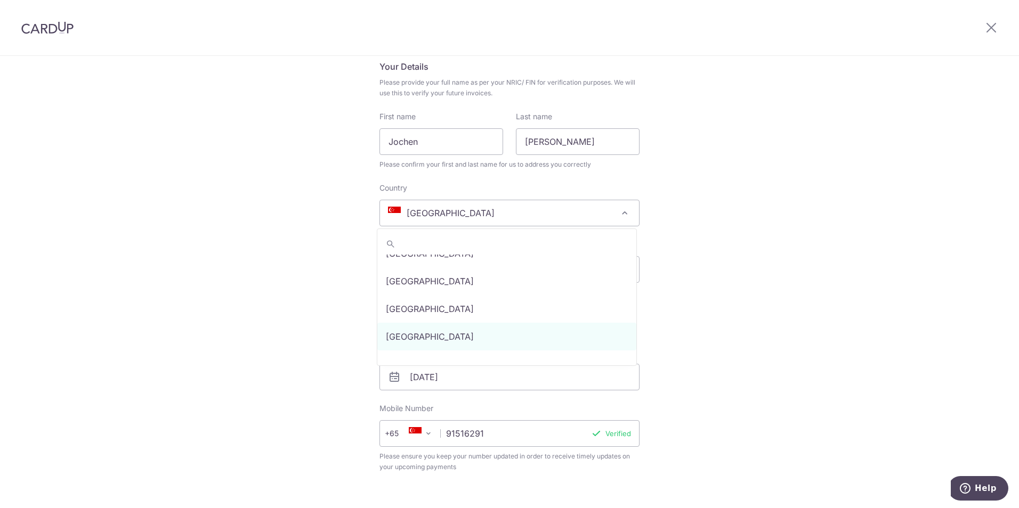
drag, startPoint x: 420, startPoint y: 330, endPoint x: 428, endPoint y: 320, distance: 12.9
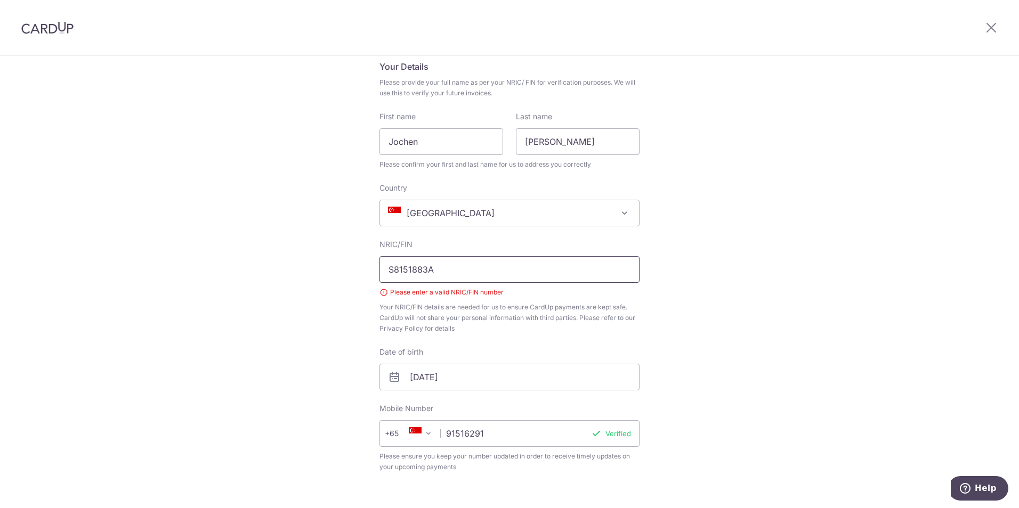
click at [439, 274] on input "S8151883A" at bounding box center [509, 269] width 260 height 27
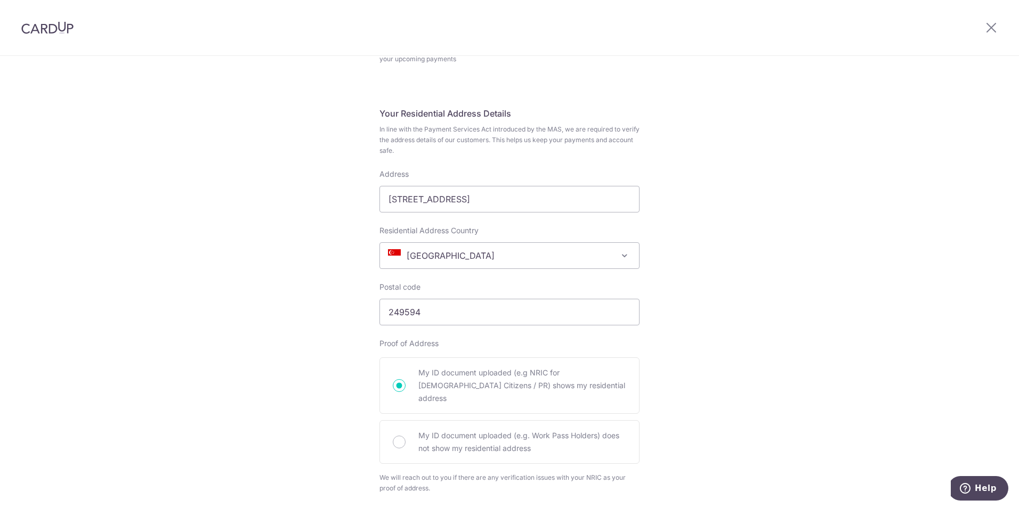
scroll to position [595, 0]
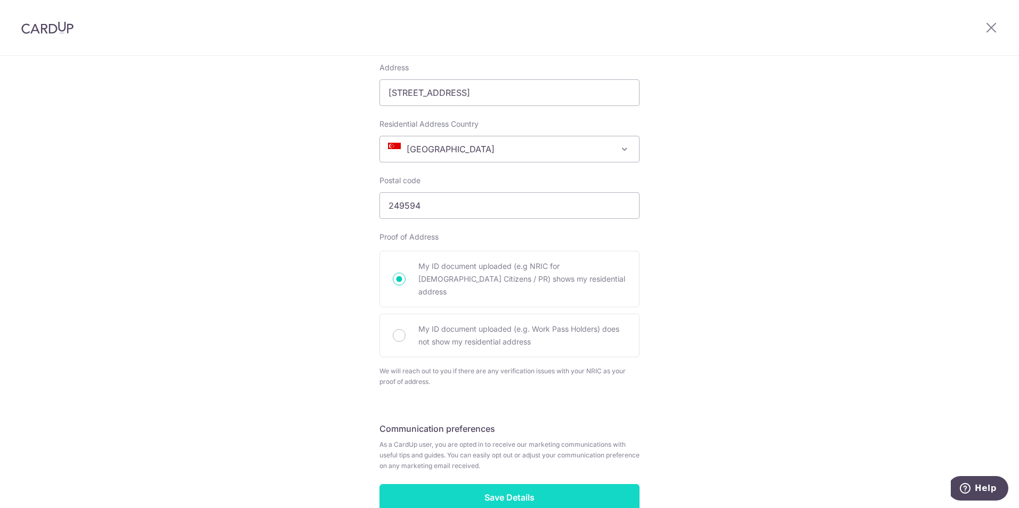
click at [555, 484] on input "Save Details" at bounding box center [509, 497] width 260 height 27
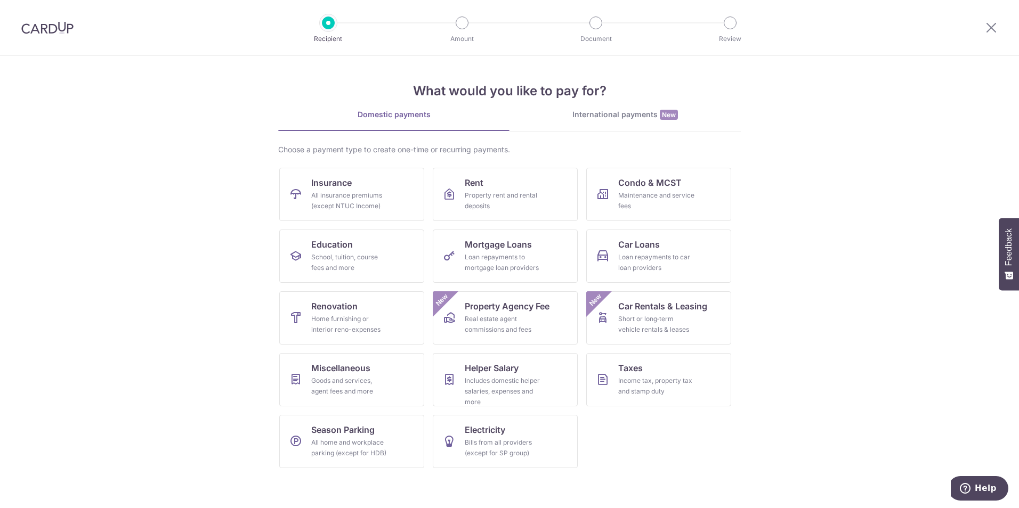
click at [204, 208] on section "What would you like to pay for? Domestic payments International payments New Ch…" at bounding box center [509, 282] width 1019 height 452
click at [470, 368] on span "Helper Salary" at bounding box center [492, 368] width 54 height 13
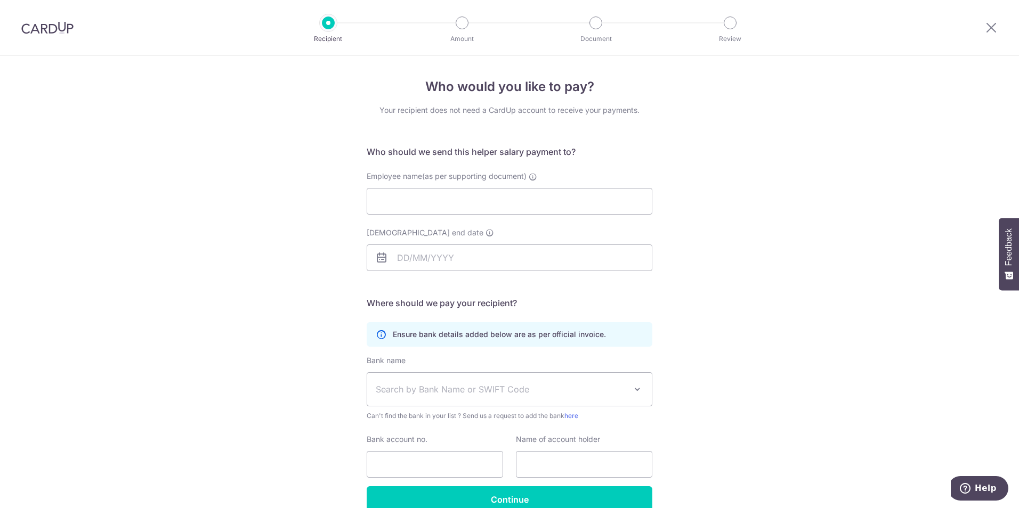
scroll to position [55, 0]
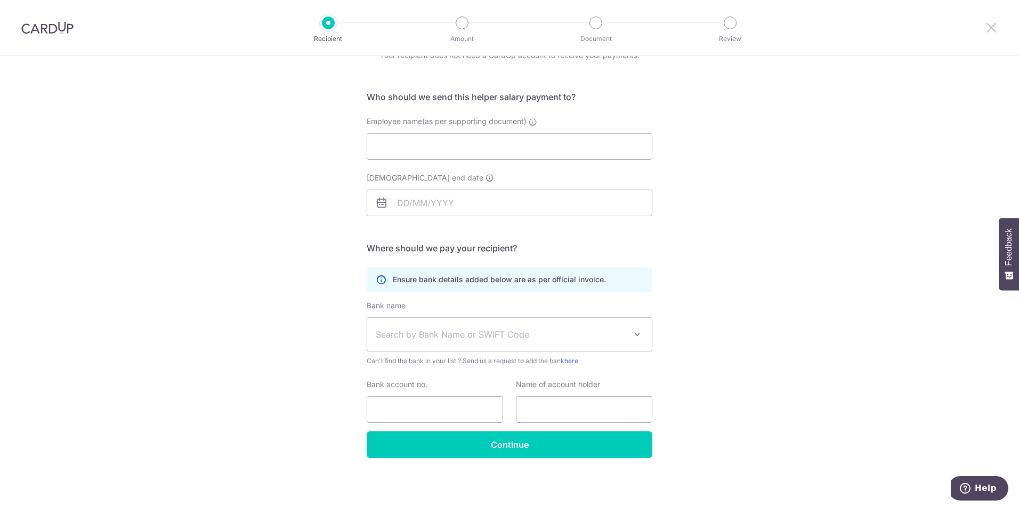
click at [993, 28] on icon at bounding box center [991, 27] width 13 height 13
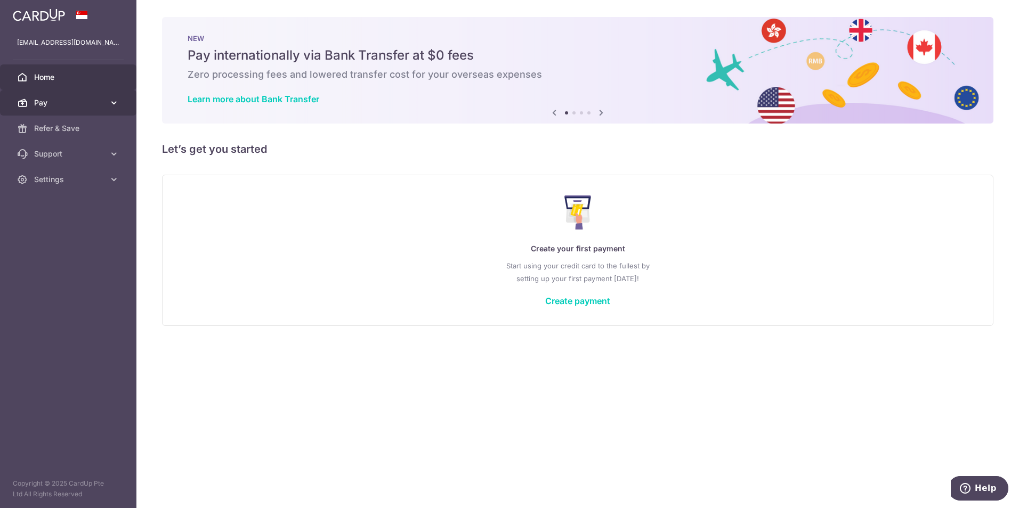
click at [43, 102] on span "Pay" at bounding box center [69, 103] width 70 height 11
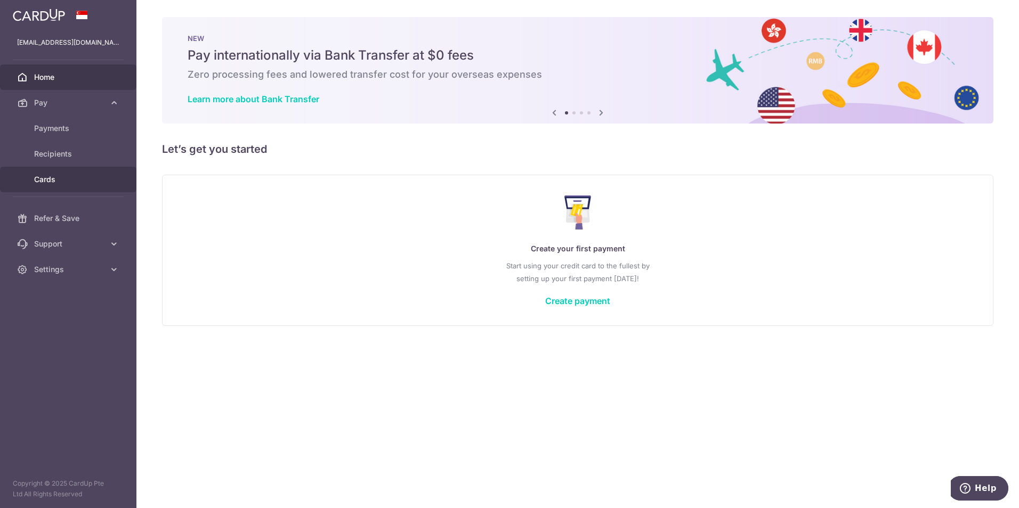
click at [51, 180] on span "Cards" at bounding box center [69, 179] width 70 height 11
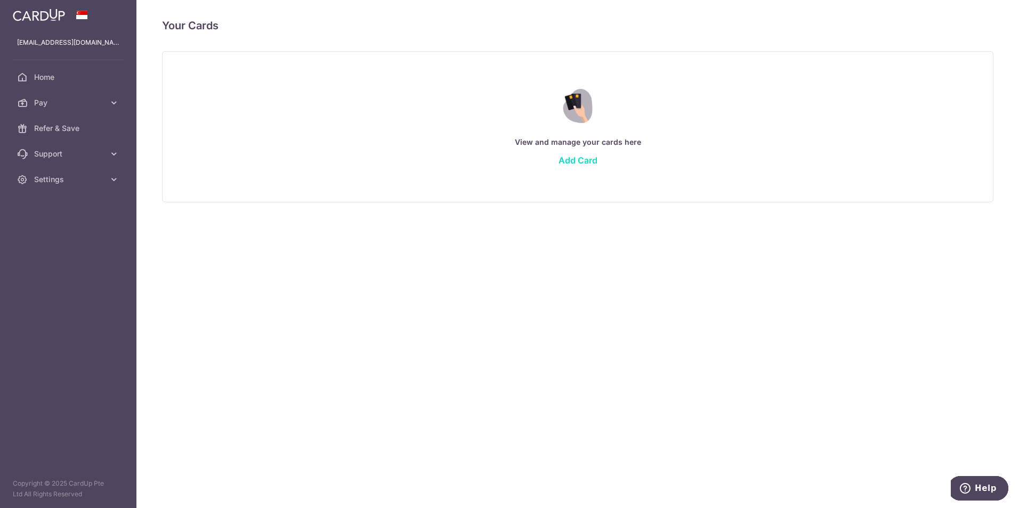
click at [581, 159] on link "Add Card" at bounding box center [578, 160] width 39 height 11
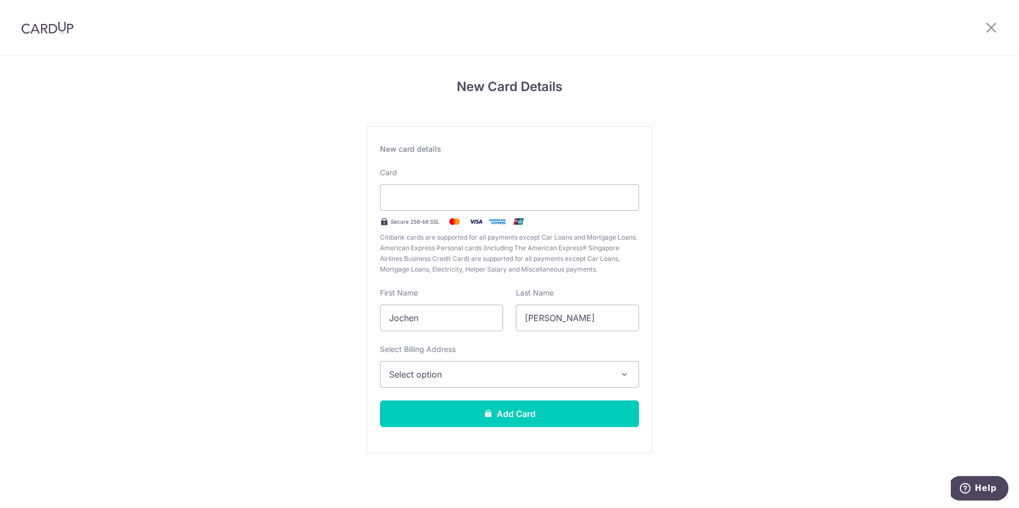
click at [474, 367] on button "Select option" at bounding box center [509, 374] width 259 height 27
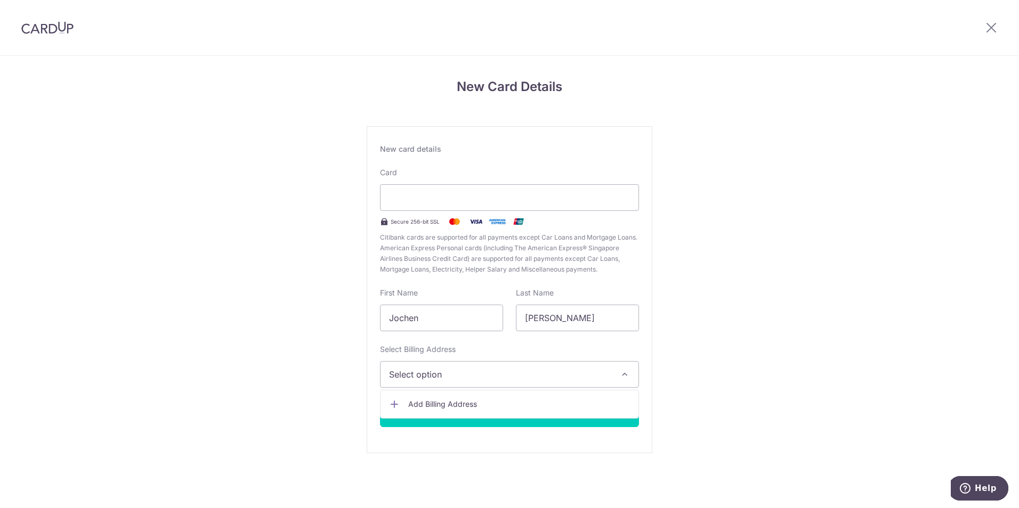
click at [449, 403] on span "Add Billing Address" at bounding box center [519, 404] width 222 height 11
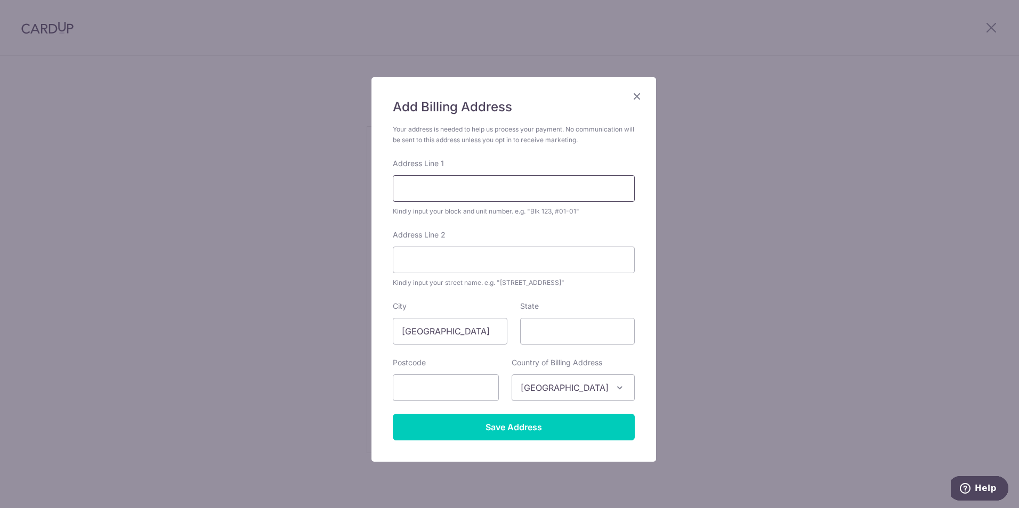
click at [452, 187] on input "Address Line 1" at bounding box center [514, 188] width 242 height 27
type input "2205"
click at [492, 266] on input "Address Line 2" at bounding box center [514, 260] width 242 height 27
type input "106 Grange Road"
click at [447, 391] on input "text" at bounding box center [446, 388] width 106 height 27
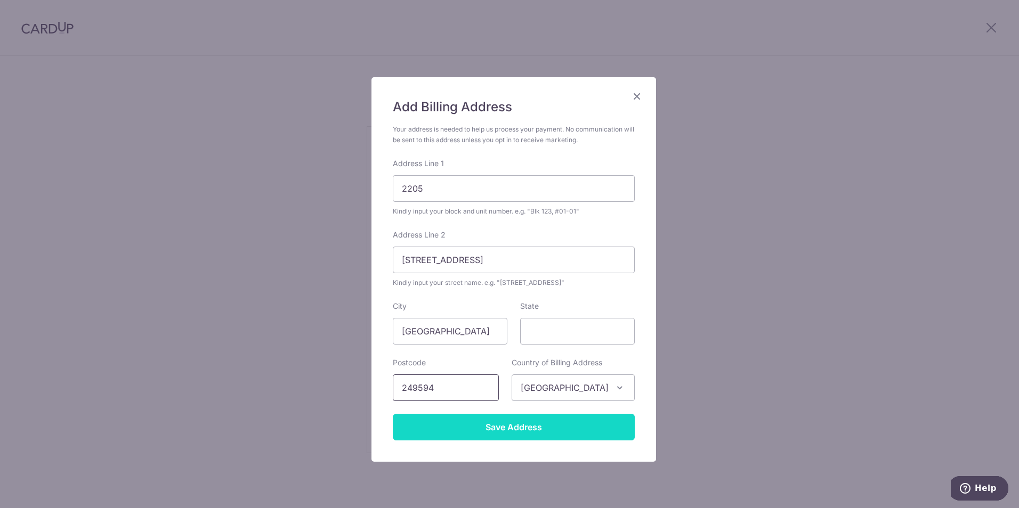
type input "249594"
click at [504, 427] on input "Save Address" at bounding box center [514, 427] width 242 height 27
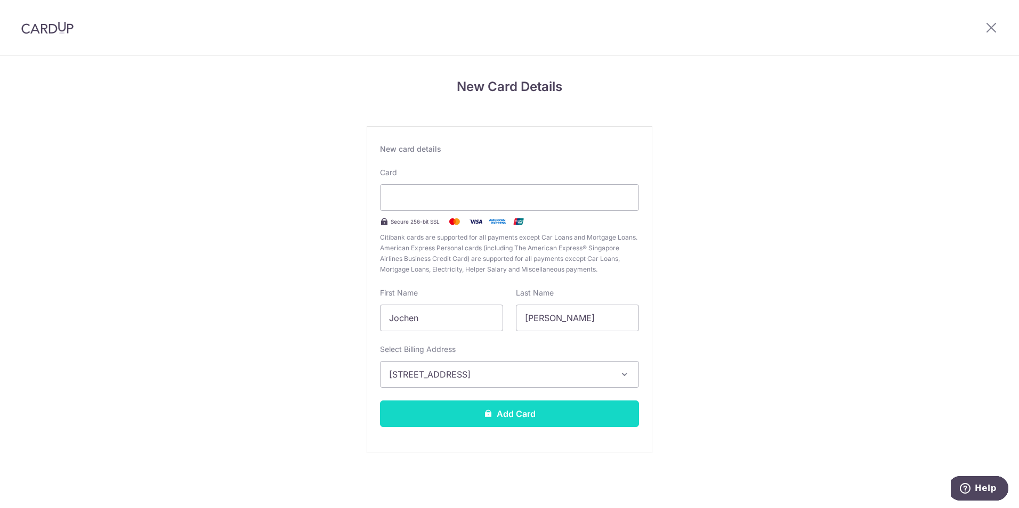
click at [506, 406] on button "Add Card" at bounding box center [509, 414] width 259 height 27
click at [560, 419] on button "Add Card" at bounding box center [509, 414] width 259 height 27
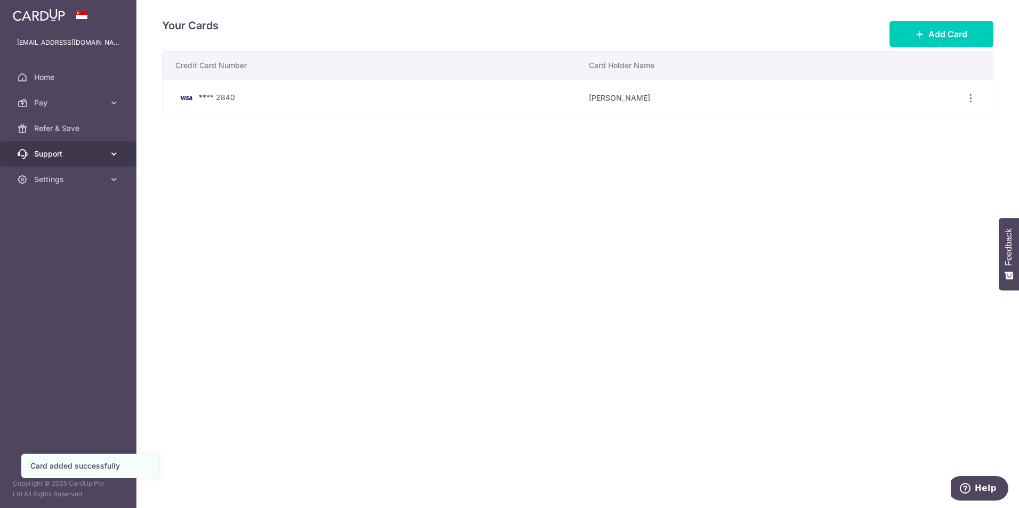
click at [64, 150] on span "Support" at bounding box center [69, 154] width 70 height 11
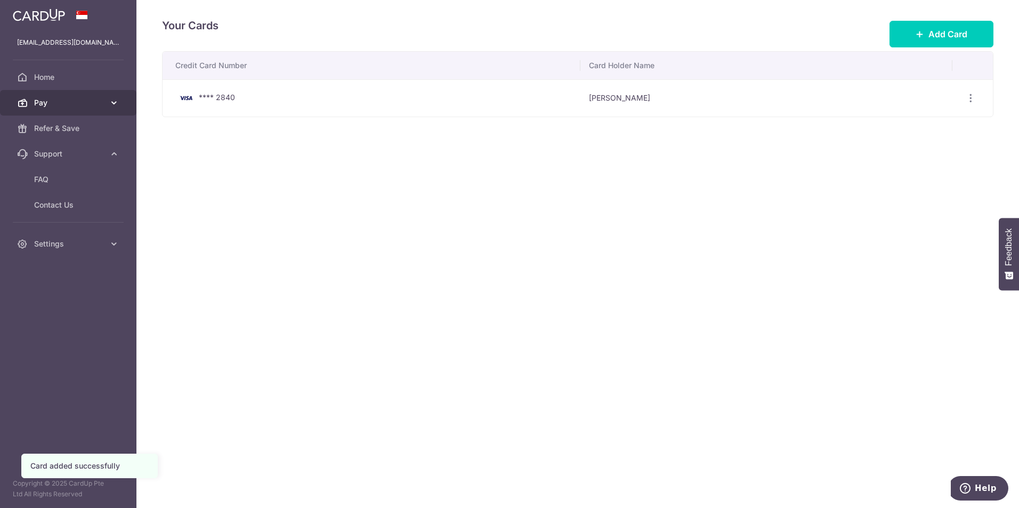
click at [112, 104] on icon at bounding box center [114, 103] width 11 height 11
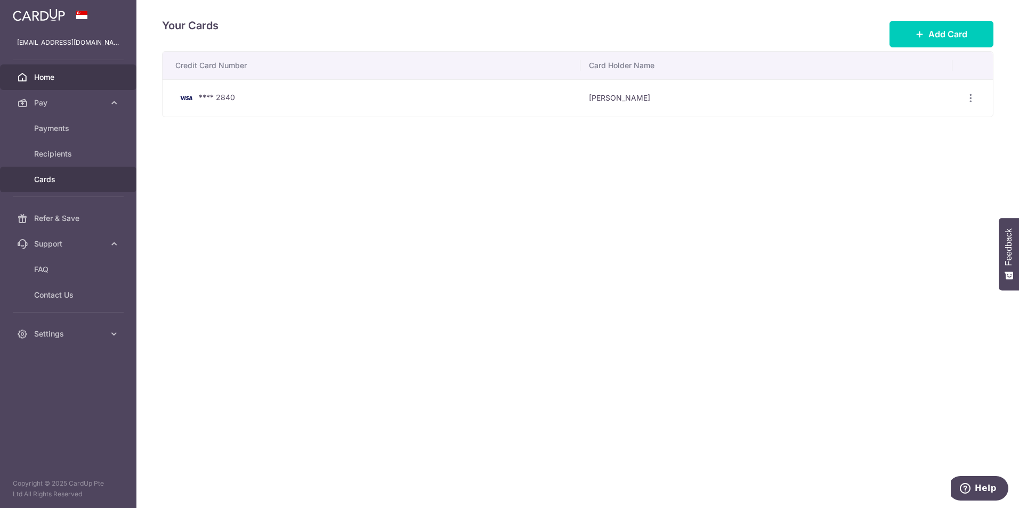
click at [51, 77] on span "Home" at bounding box center [69, 77] width 70 height 11
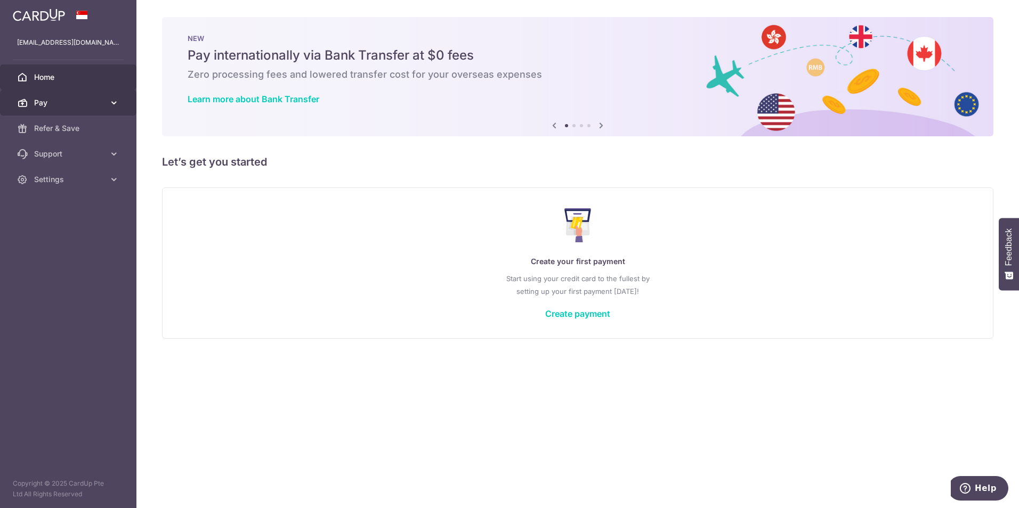
click at [99, 100] on span "Pay" at bounding box center [69, 103] width 70 height 11
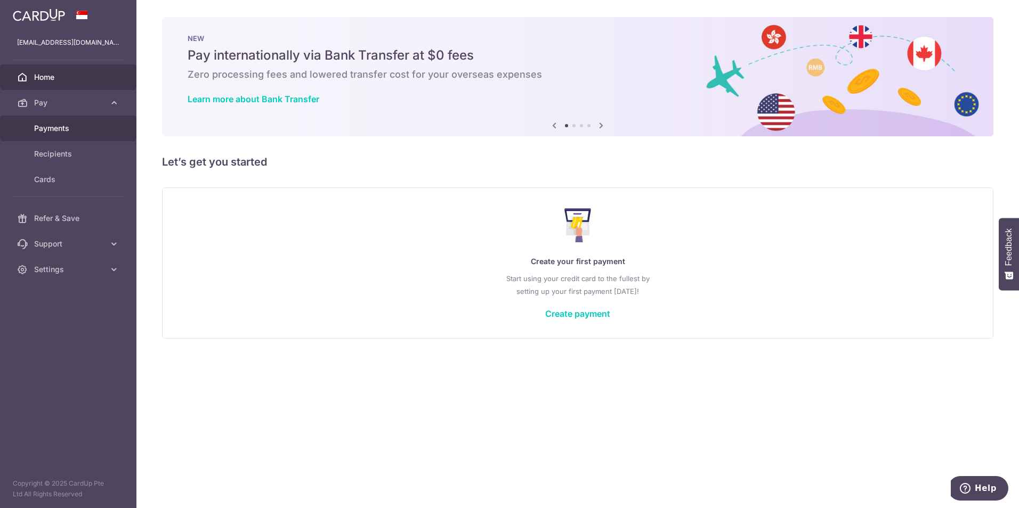
click at [54, 133] on span "Payments" at bounding box center [69, 128] width 70 height 11
